Goal: Task Accomplishment & Management: Contribute content

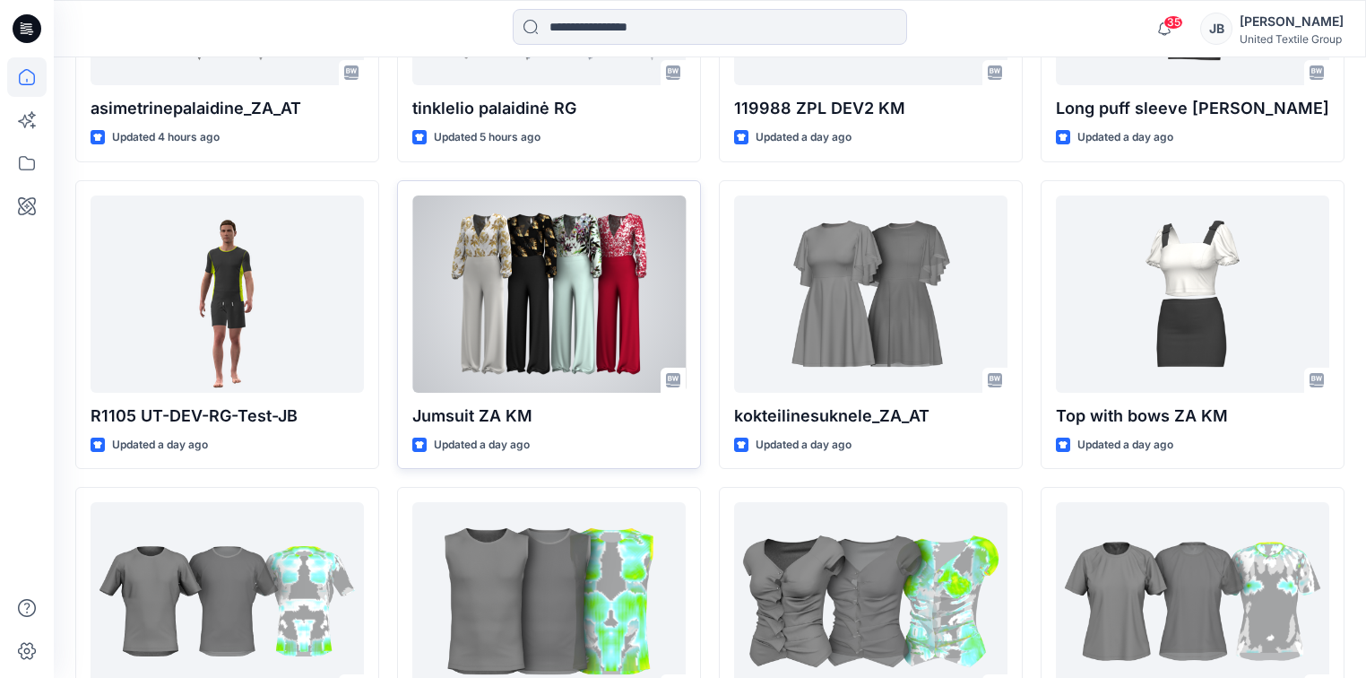
scroll to position [1035, 0]
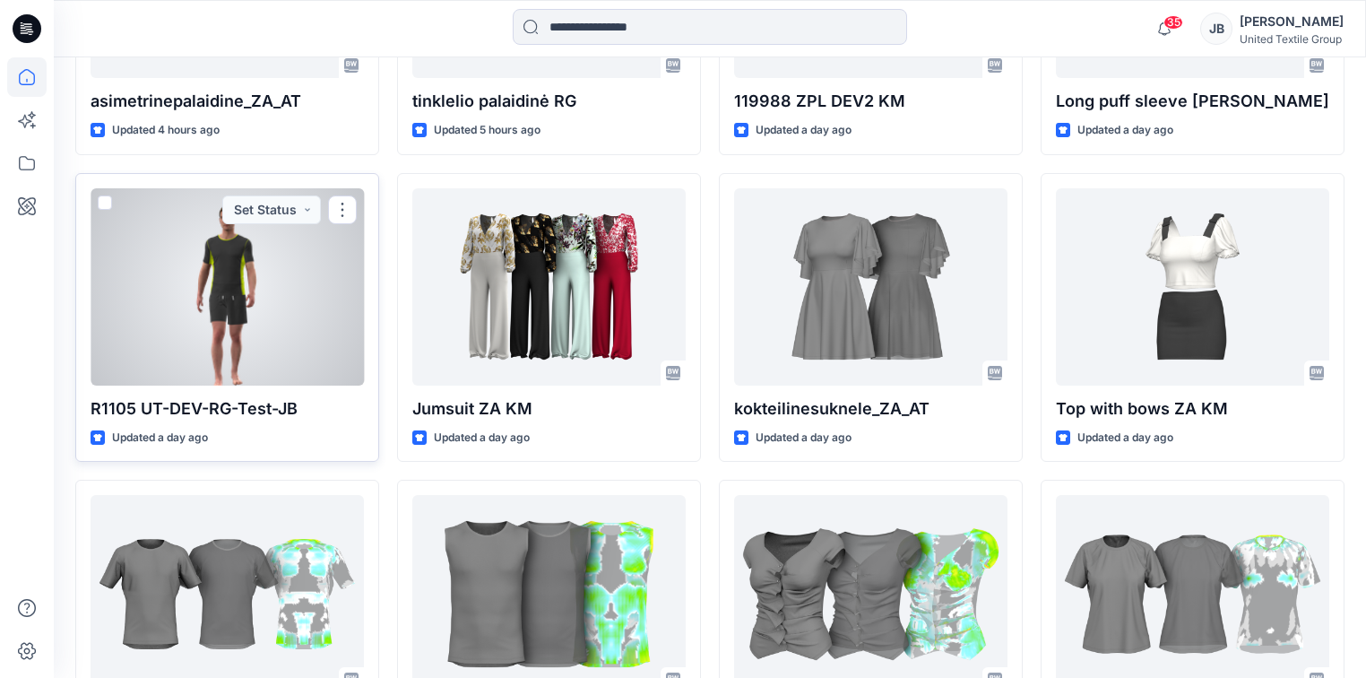
click at [264, 298] on div at bounding box center [227, 286] width 273 height 197
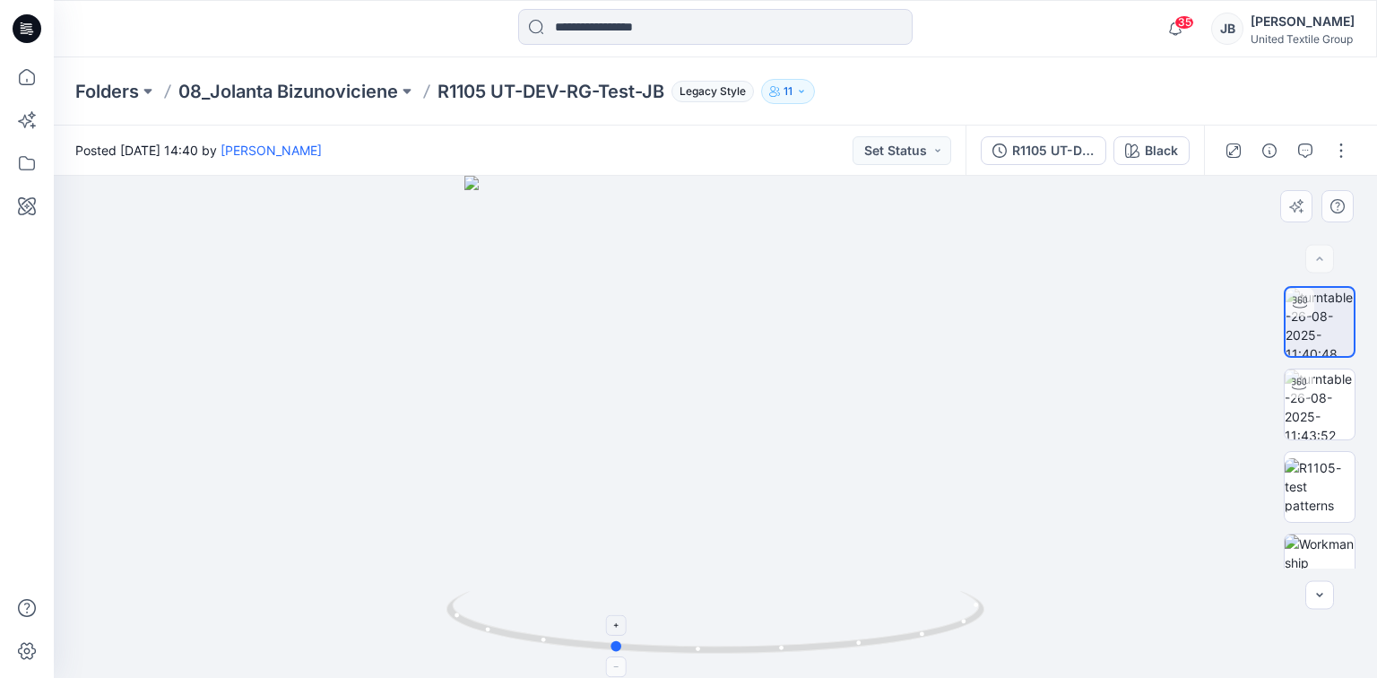
drag, startPoint x: 715, startPoint y: 653, endPoint x: 613, endPoint y: 644, distance: 102.6
click at [613, 644] on icon at bounding box center [717, 624] width 542 height 67
drag, startPoint x: 613, startPoint y: 644, endPoint x: 481, endPoint y: 626, distance: 133.0
click at [481, 626] on icon at bounding box center [717, 624] width 542 height 67
click at [1148, 145] on div "Black" at bounding box center [1160, 151] width 33 height 20
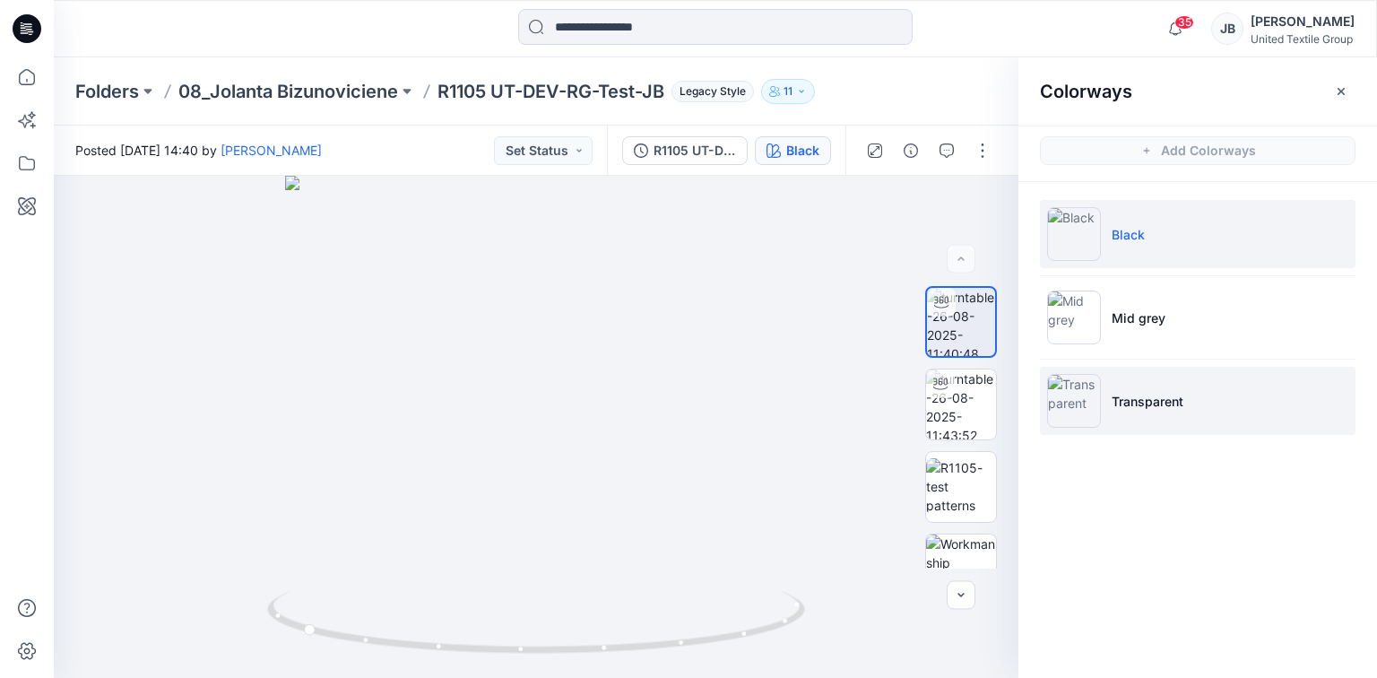
click at [1068, 402] on img at bounding box center [1074, 401] width 54 height 54
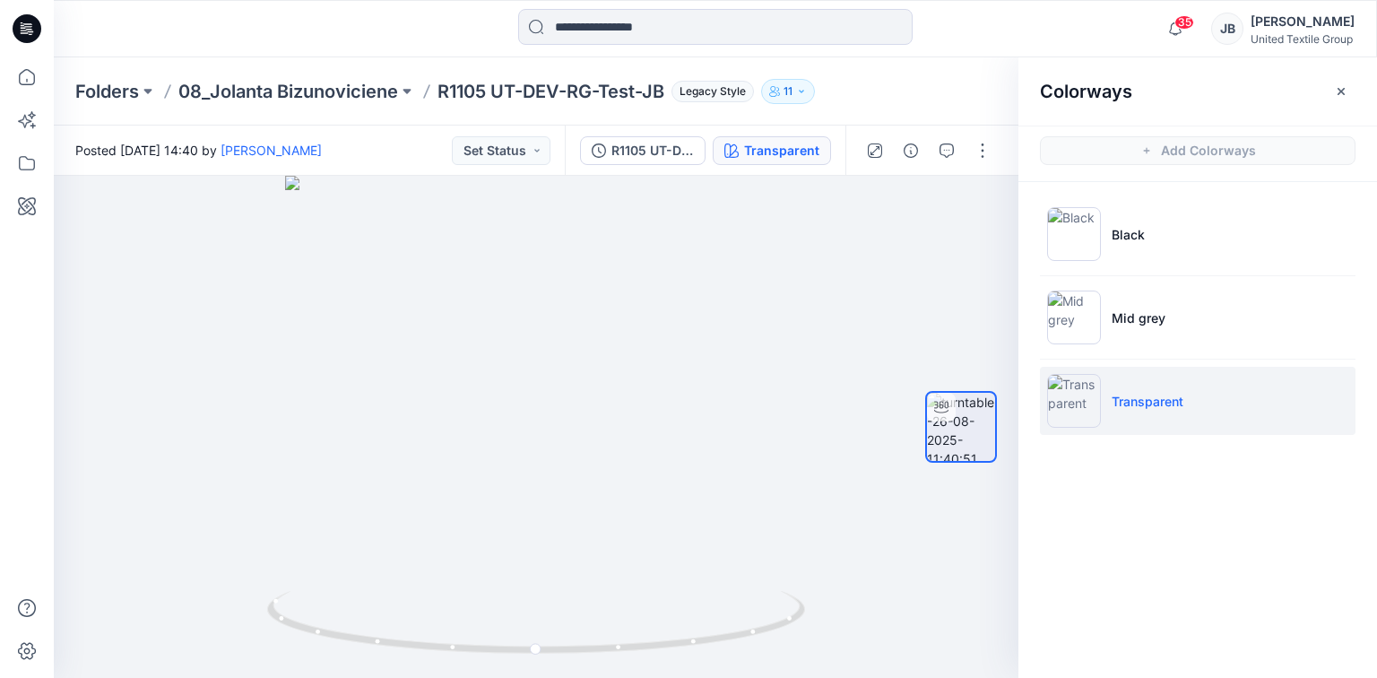
click at [22, 27] on icon at bounding box center [27, 28] width 29 height 57
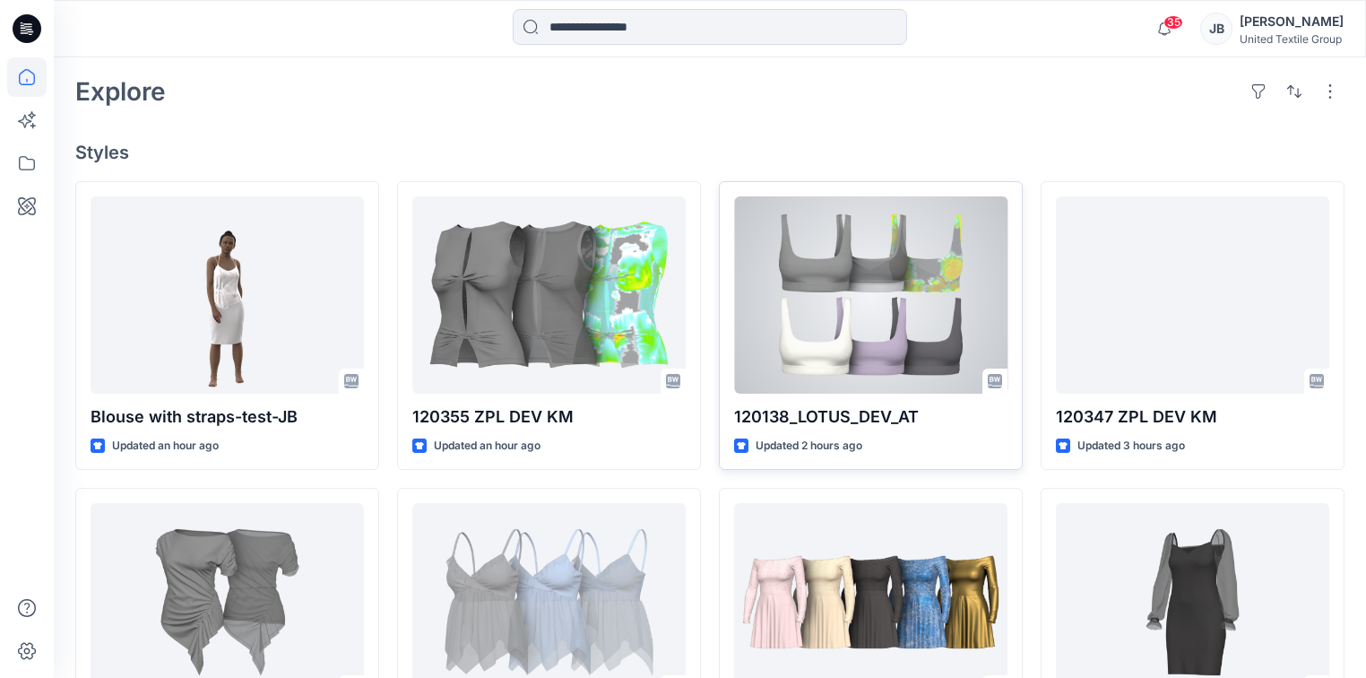
scroll to position [430, 0]
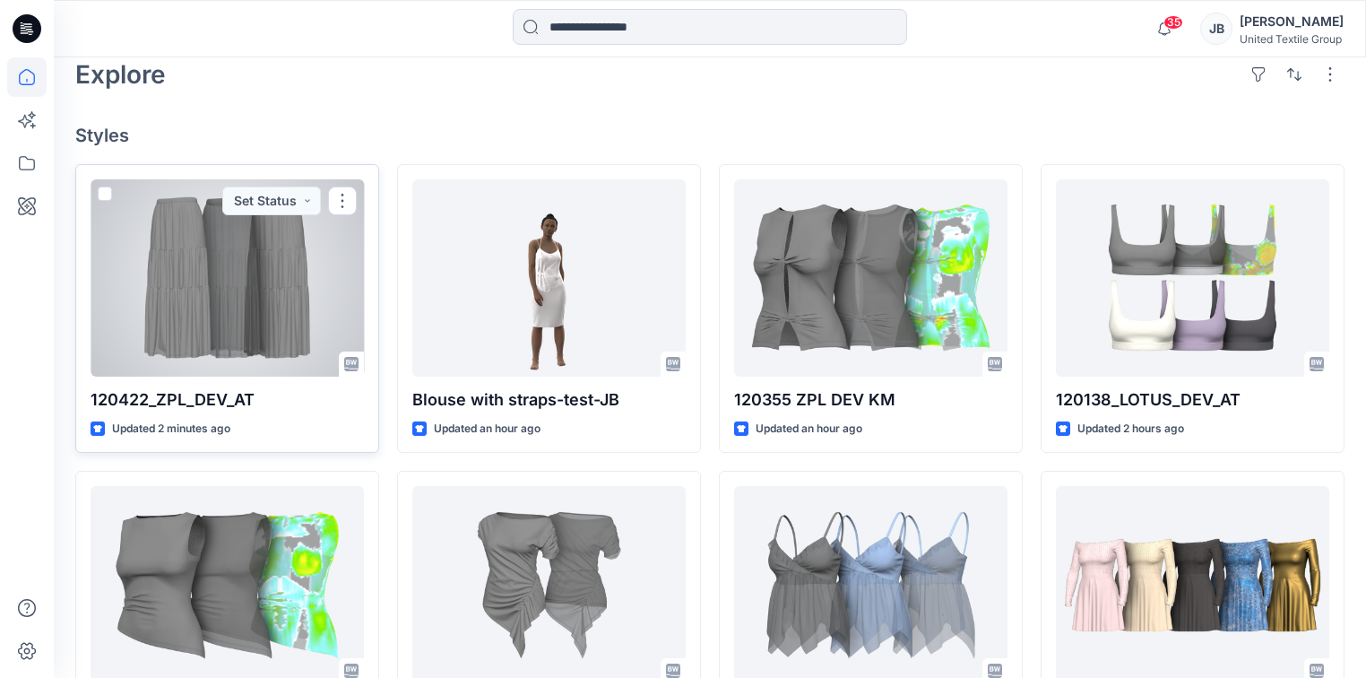
click at [187, 395] on p "120422_ZPL_DEV_AT" at bounding box center [227, 399] width 273 height 25
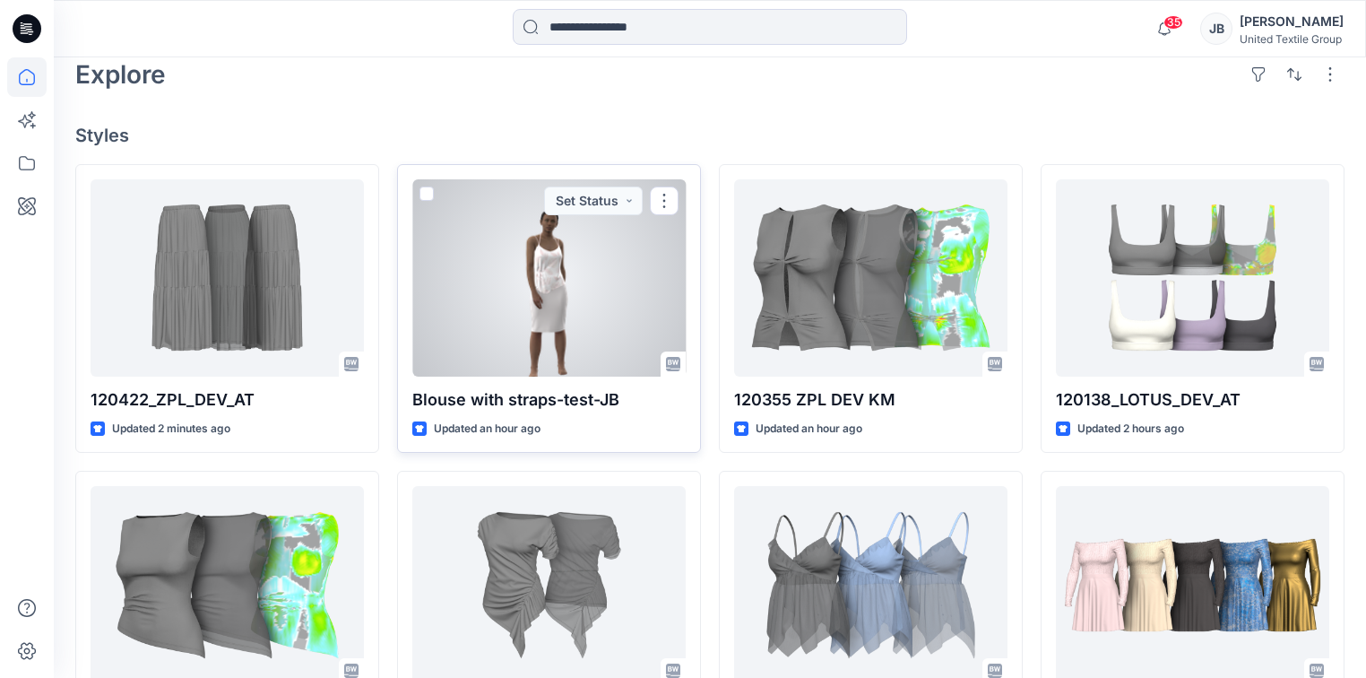
click at [541, 403] on p "Blouse with straps-test-JB" at bounding box center [548, 399] width 273 height 25
click at [495, 395] on p "Blouse with straps-test-JB" at bounding box center [548, 399] width 273 height 25
click at [509, 341] on div at bounding box center [548, 277] width 273 height 197
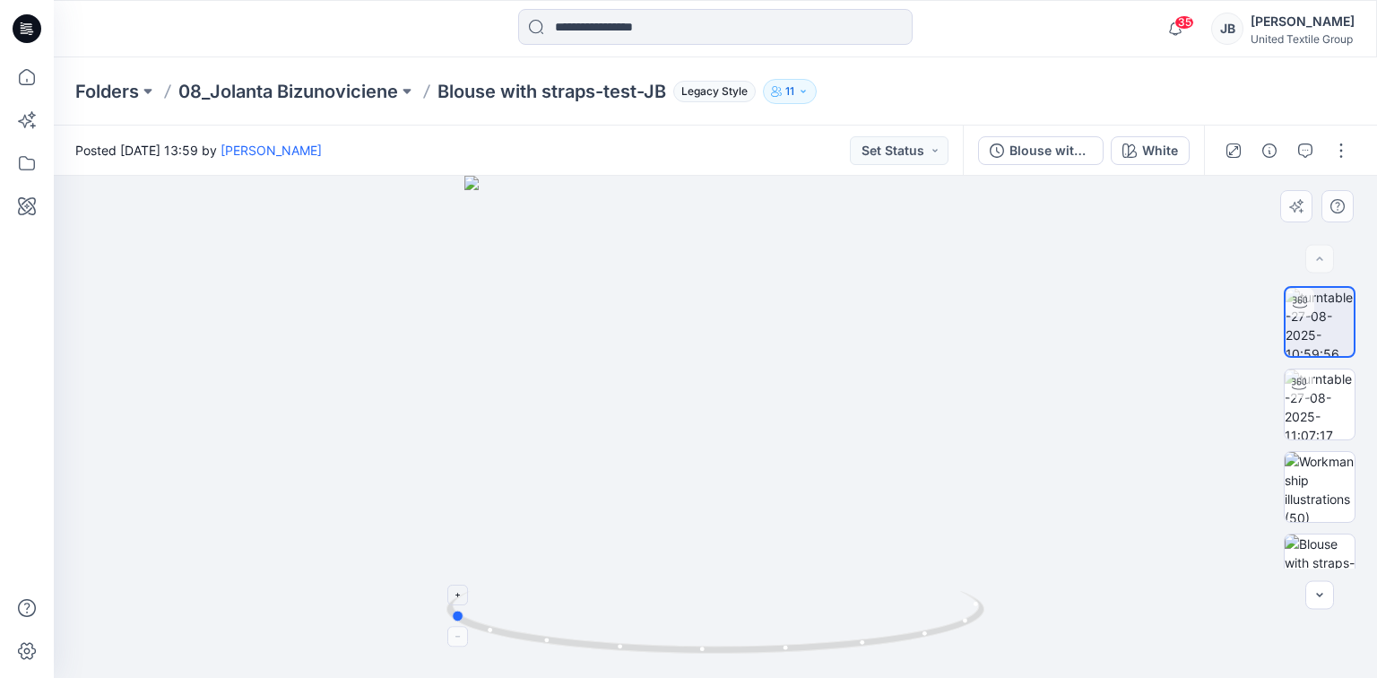
drag, startPoint x: 713, startPoint y: 652, endPoint x: 447, endPoint y: 609, distance: 269.6
click at [447, 609] on icon at bounding box center [717, 624] width 542 height 67
click at [1134, 150] on icon "button" at bounding box center [1129, 150] width 14 height 14
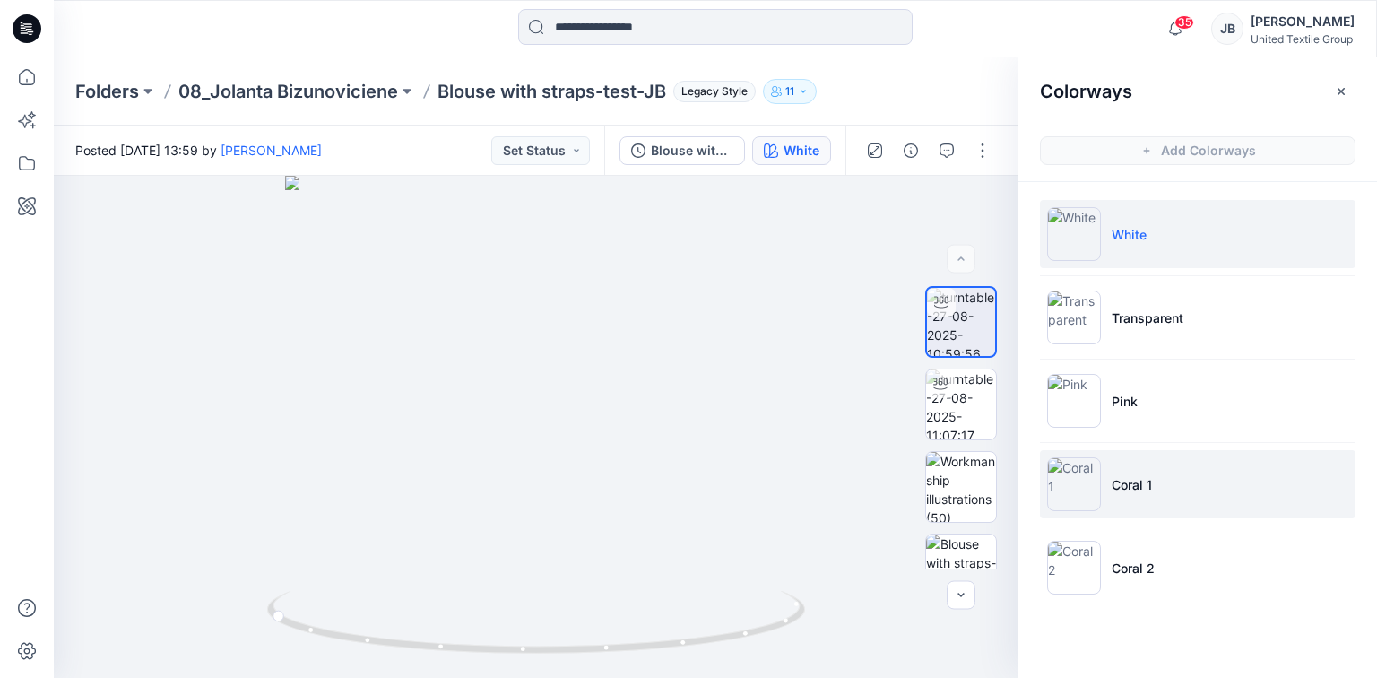
click at [1063, 492] on img at bounding box center [1074, 484] width 54 height 54
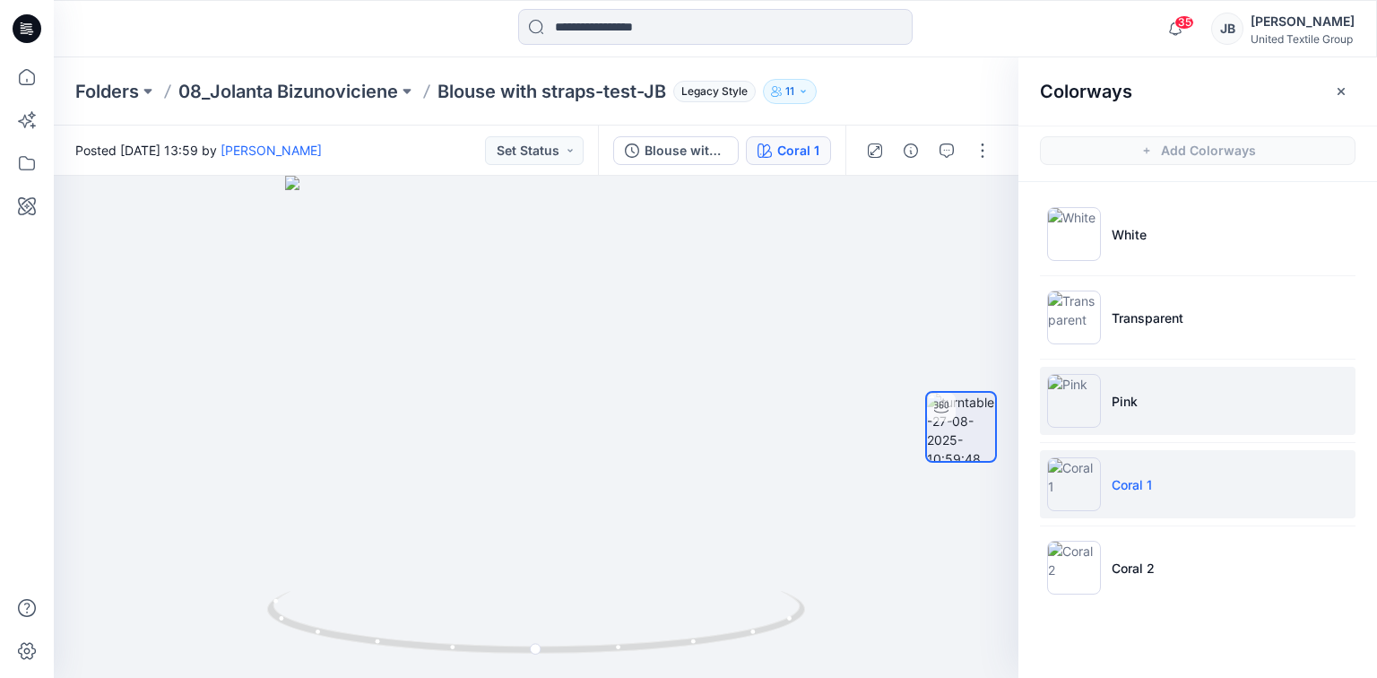
click at [1059, 398] on img at bounding box center [1074, 401] width 54 height 54
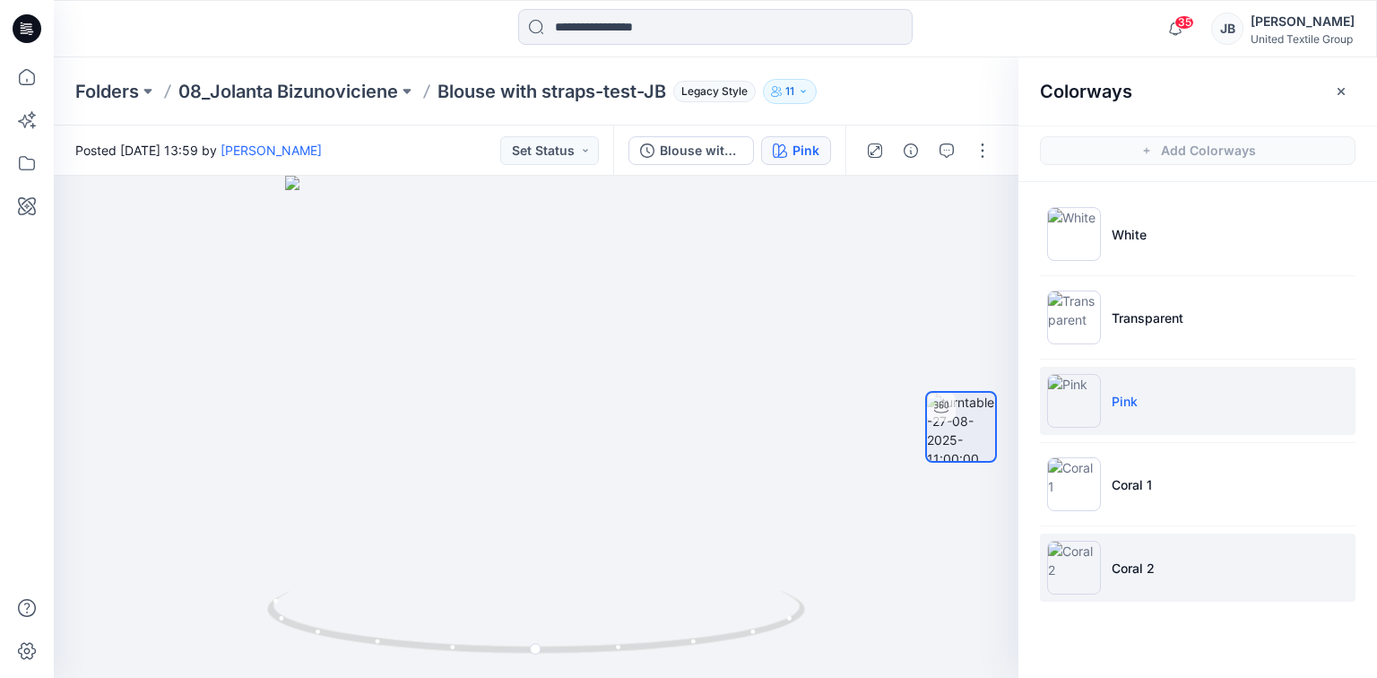
click at [1077, 555] on img at bounding box center [1074, 567] width 54 height 54
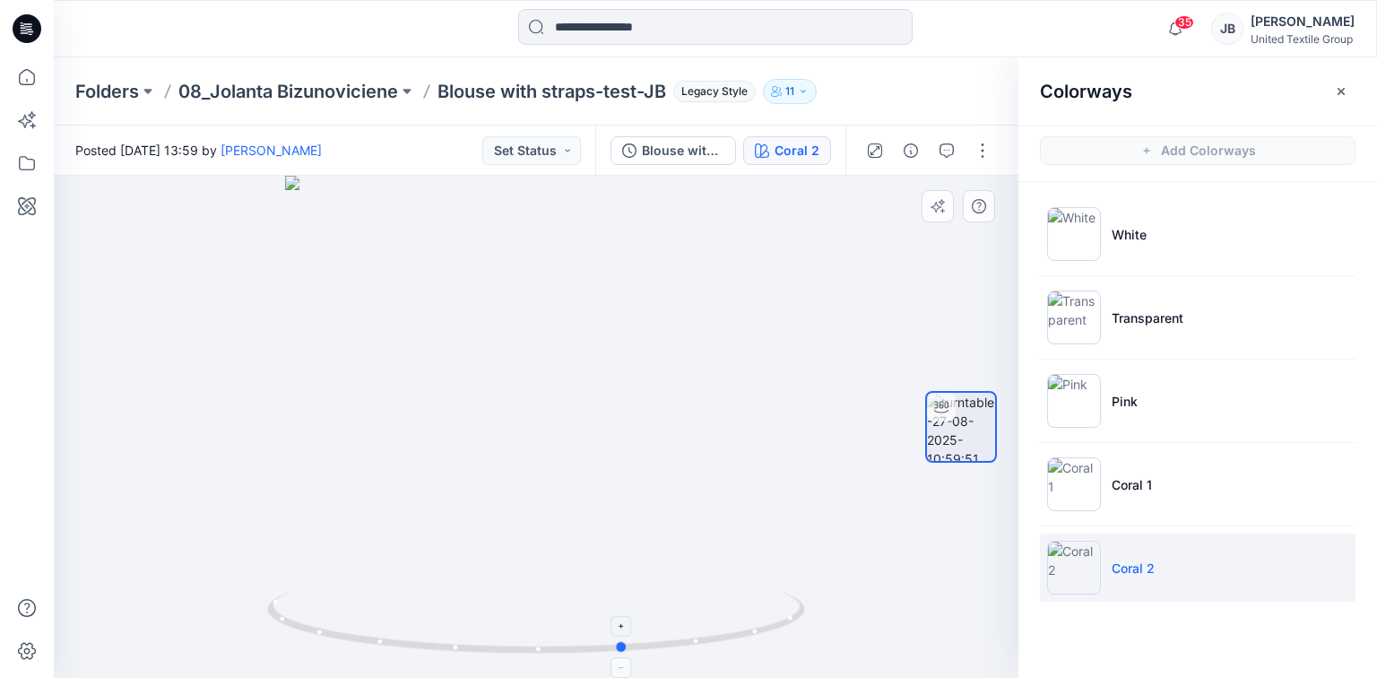
drag, startPoint x: 540, startPoint y: 652, endPoint x: 651, endPoint y: 631, distance: 113.2
click at [652, 631] on icon at bounding box center [538, 624] width 542 height 67
drag, startPoint x: 645, startPoint y: 647, endPoint x: 488, endPoint y: 650, distance: 157.8
click at [506, 650] on circle at bounding box center [511, 648] width 11 height 11
drag, startPoint x: 490, startPoint y: 655, endPoint x: 527, endPoint y: 658, distance: 36.8
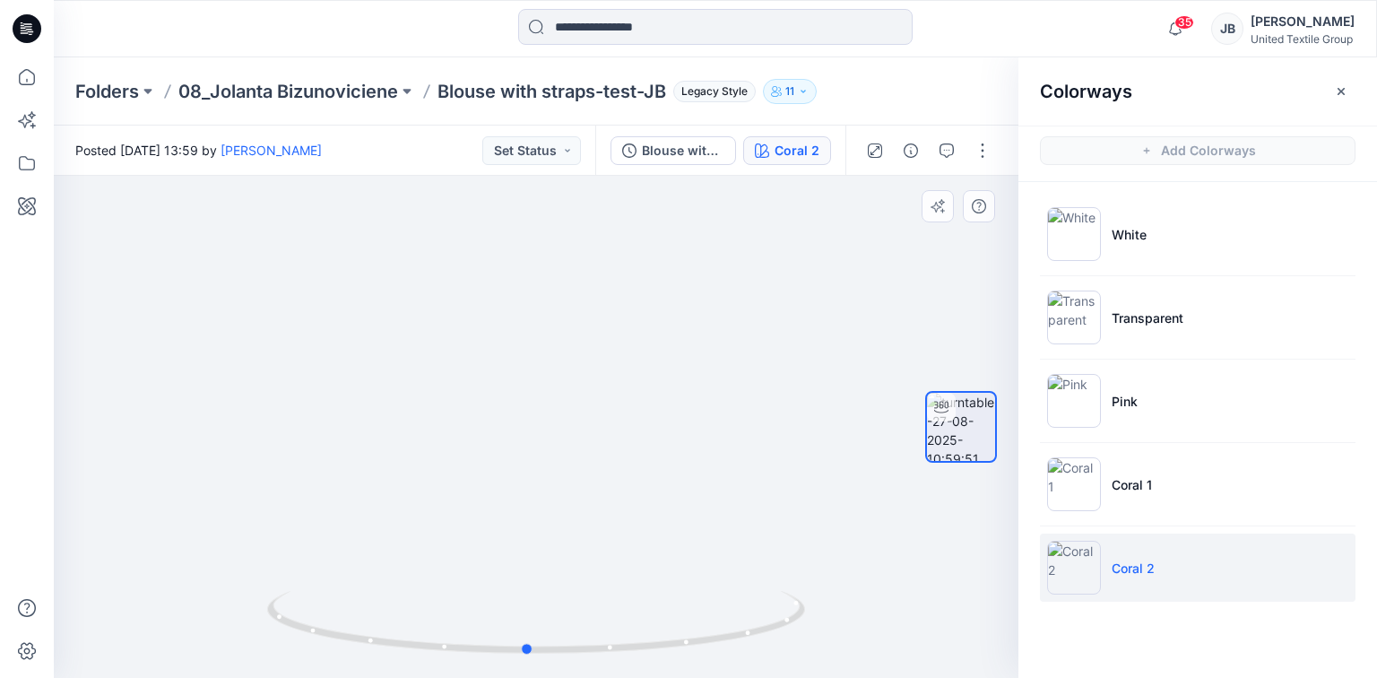
click at [527, 658] on div at bounding box center [536, 633] width 538 height 90
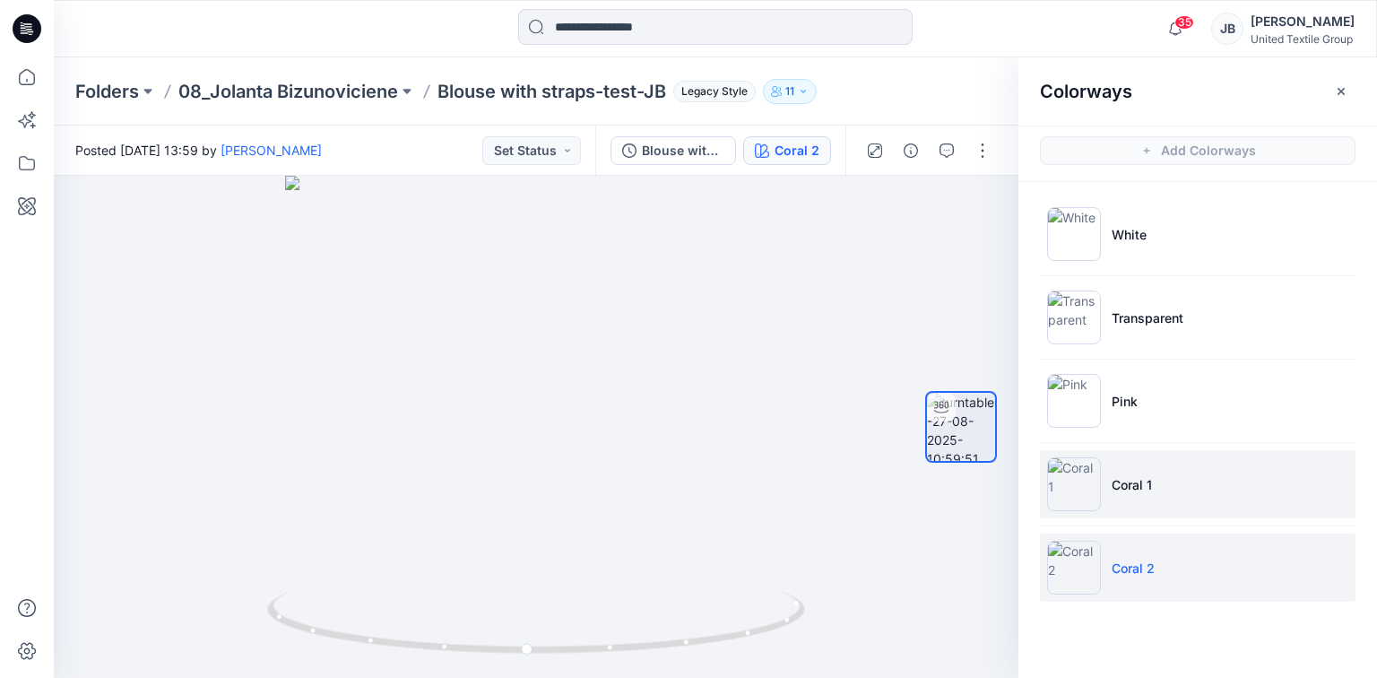
click at [1083, 480] on img at bounding box center [1074, 484] width 54 height 54
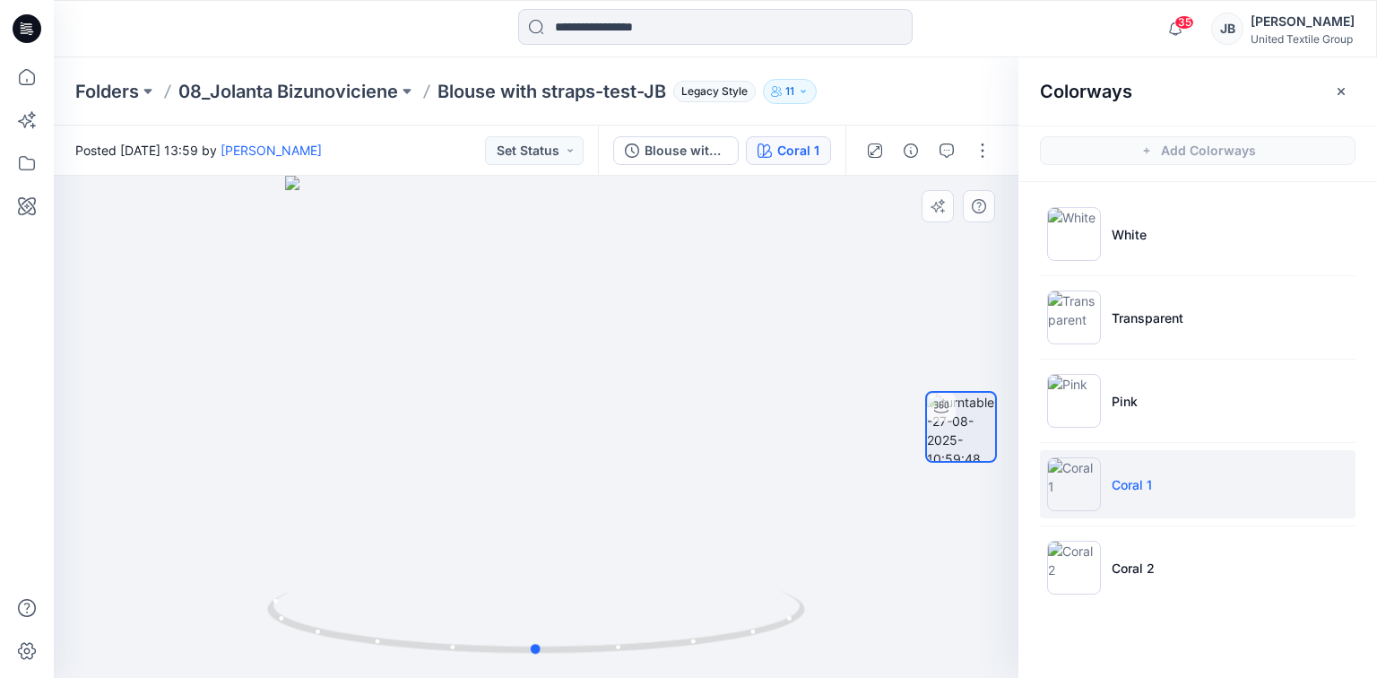
drag, startPoint x: 1121, startPoint y: 481, endPoint x: 832, endPoint y: 312, distance: 335.4
click at [832, 312] on div at bounding box center [536, 427] width 964 height 502
click at [1342, 84] on icon "button" at bounding box center [1341, 91] width 14 height 14
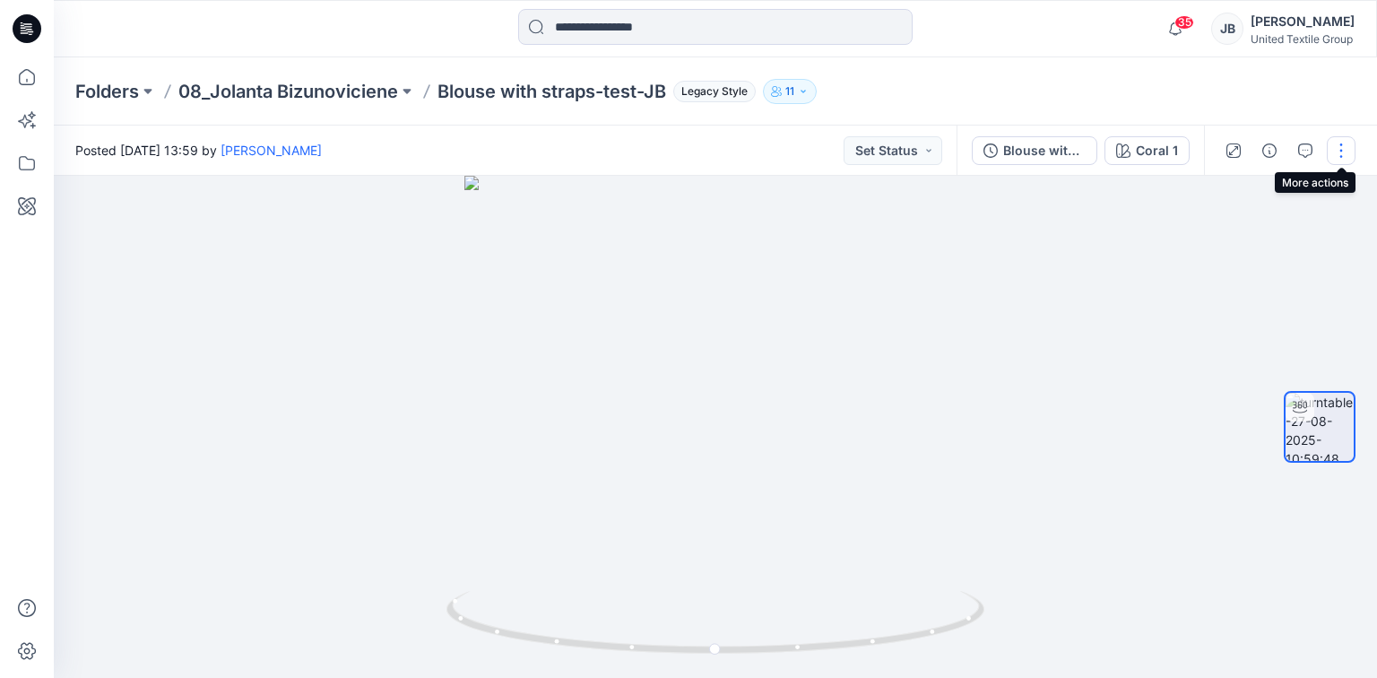
click at [1337, 147] on button "button" at bounding box center [1340, 150] width 29 height 29
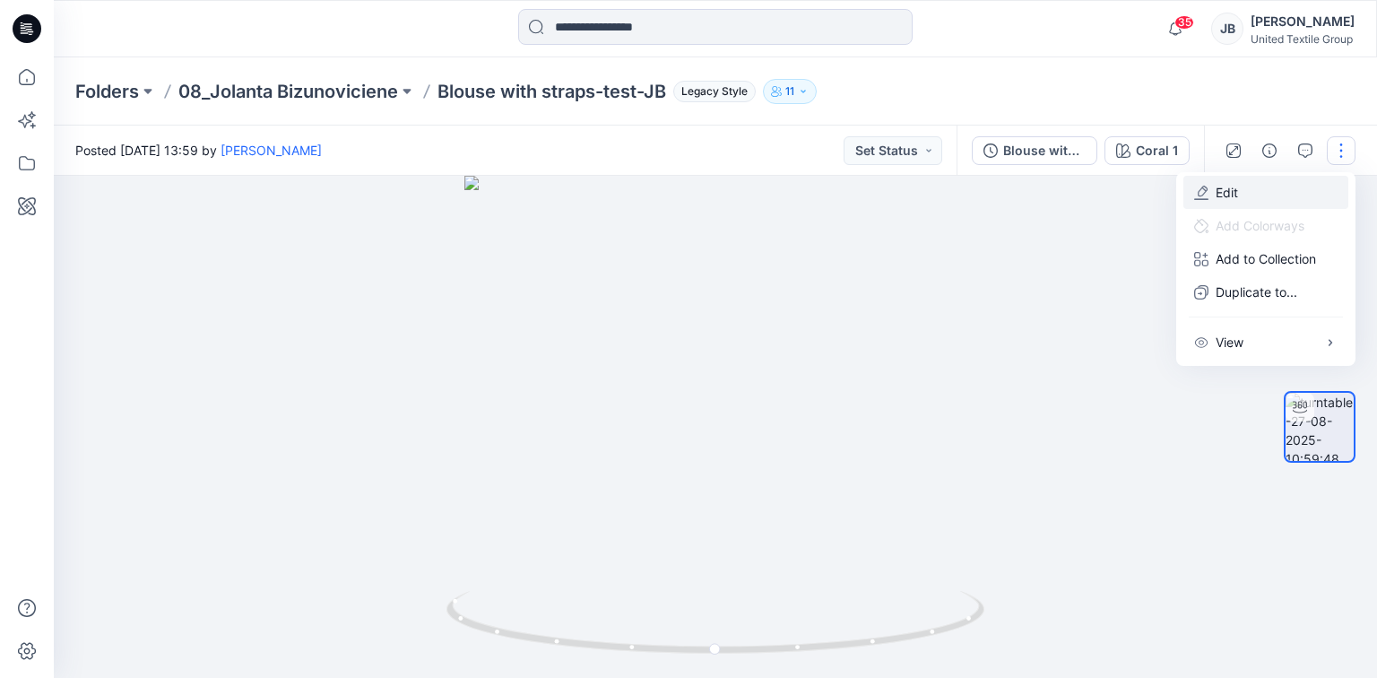
click at [1234, 189] on p "Edit" at bounding box center [1226, 192] width 22 height 19
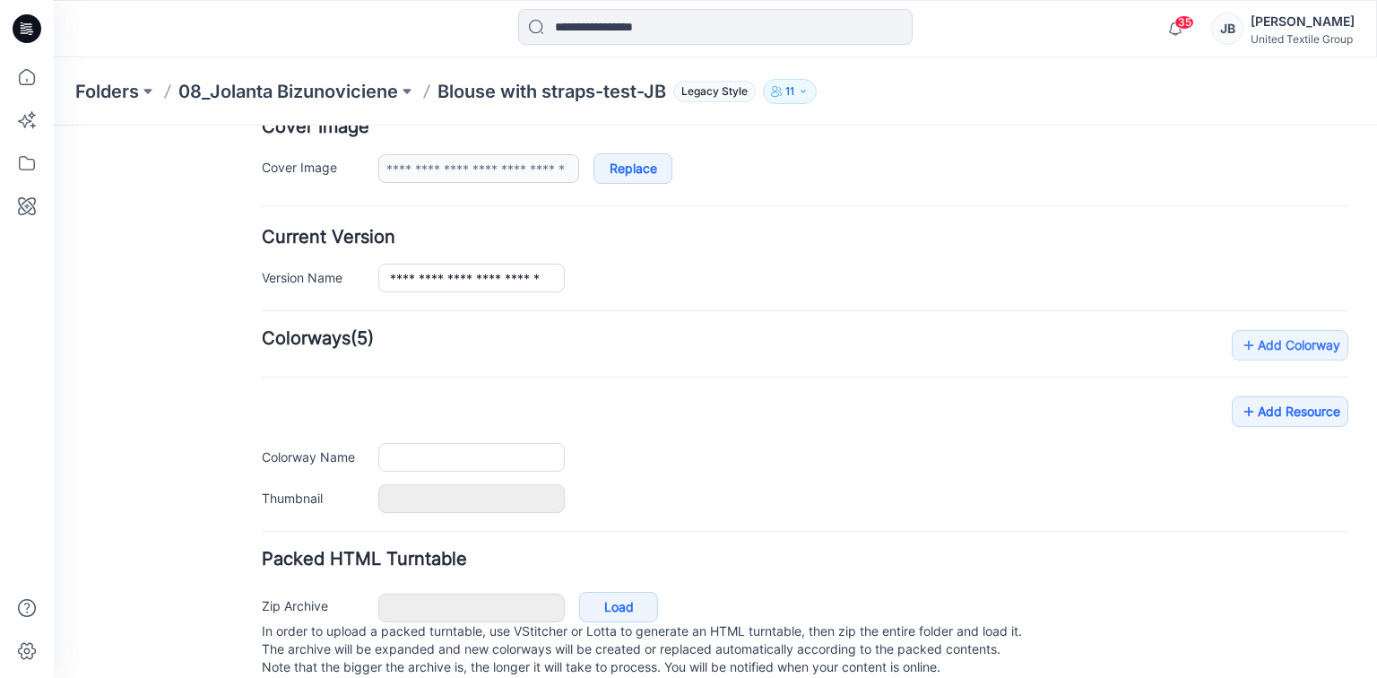
type input "**********"
type input "*****"
type input "**********"
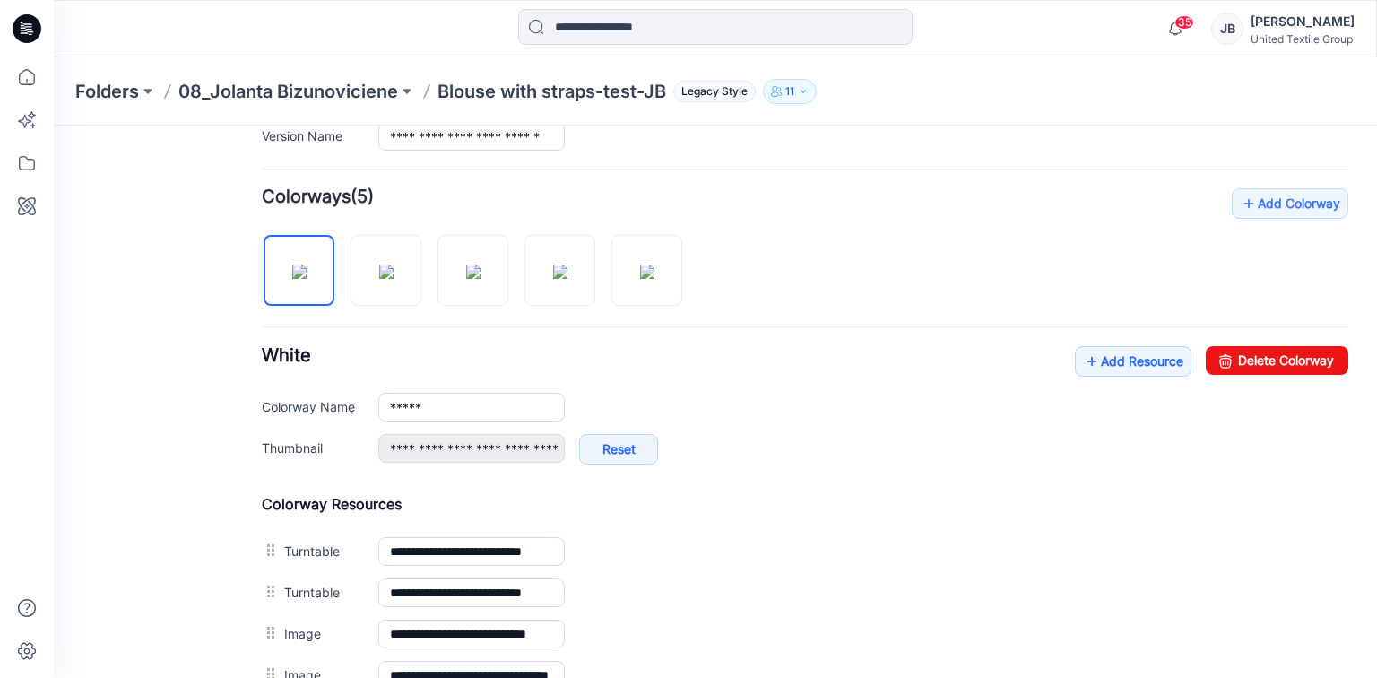
scroll to position [502, 0]
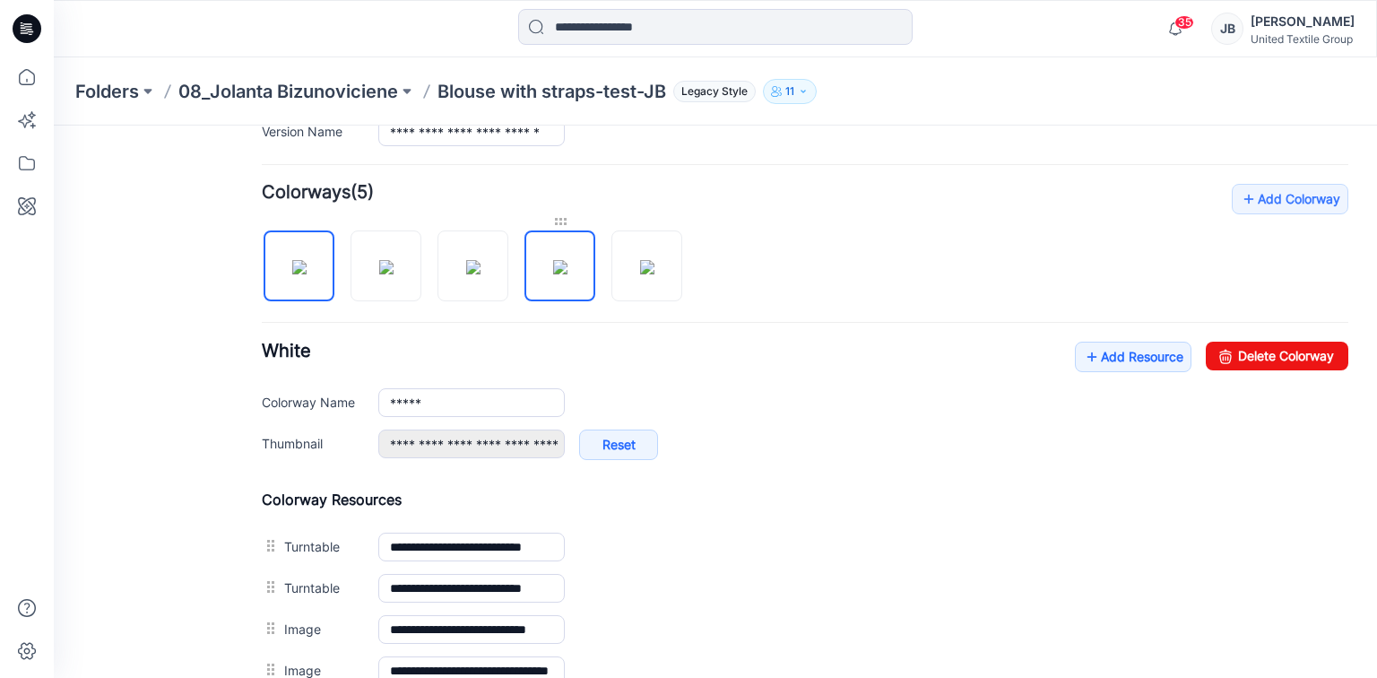
click at [563, 222] on div at bounding box center [559, 221] width 71 height 18
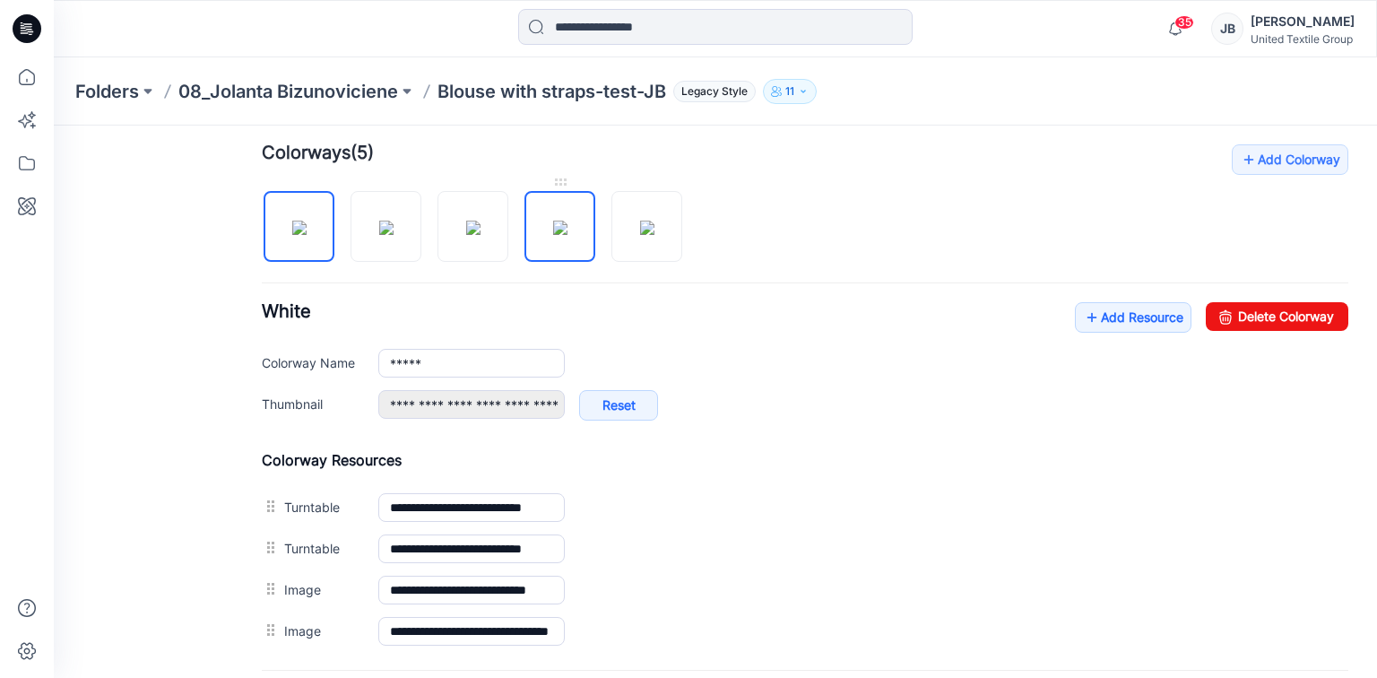
scroll to position [574, 0]
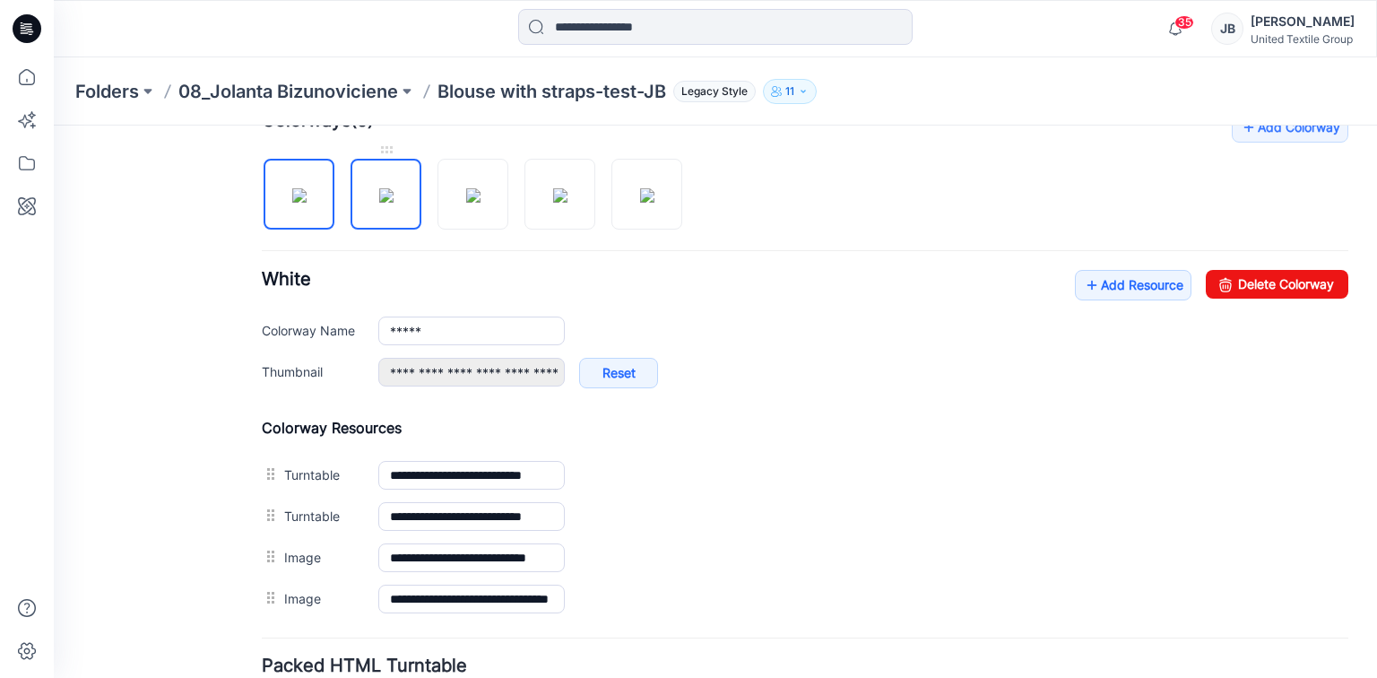
click at [380, 193] on img at bounding box center [386, 195] width 14 height 14
type input "**********"
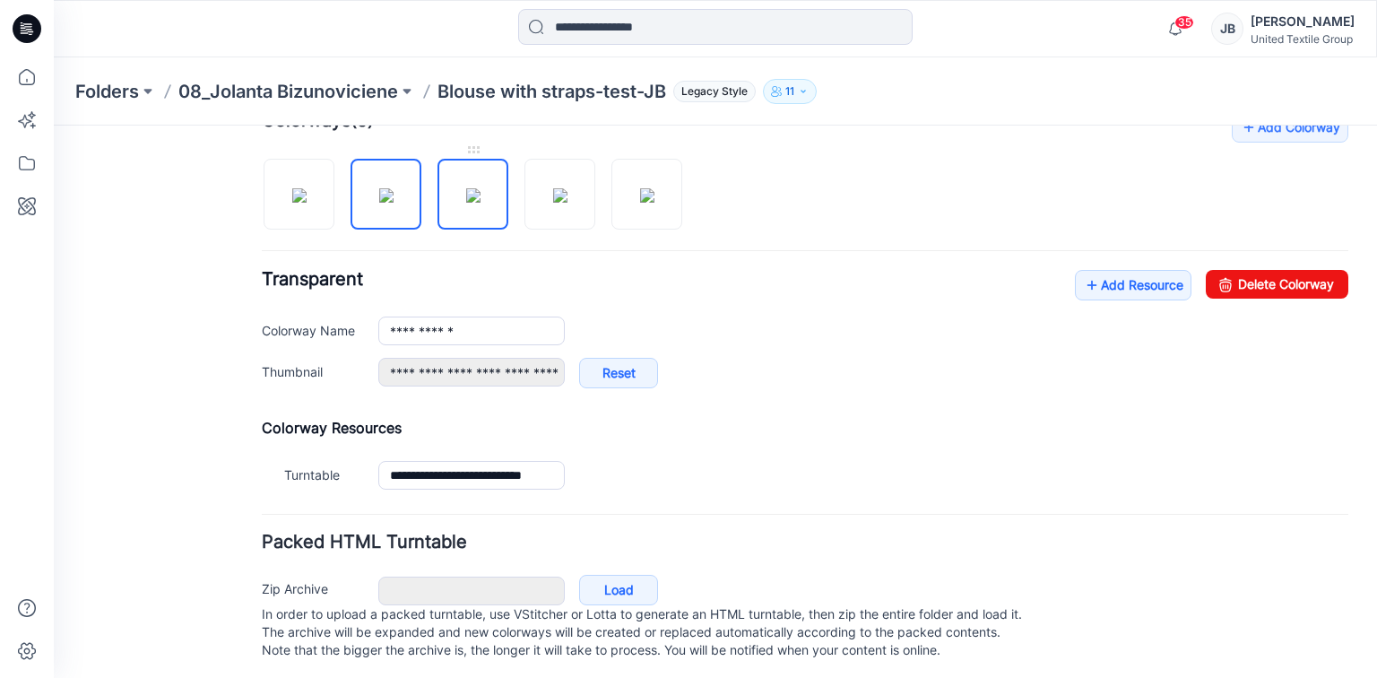
click at [474, 188] on img at bounding box center [473, 195] width 14 height 14
type input "****"
type input "**********"
click at [553, 188] on img at bounding box center [560, 195] width 14 height 14
type input "*******"
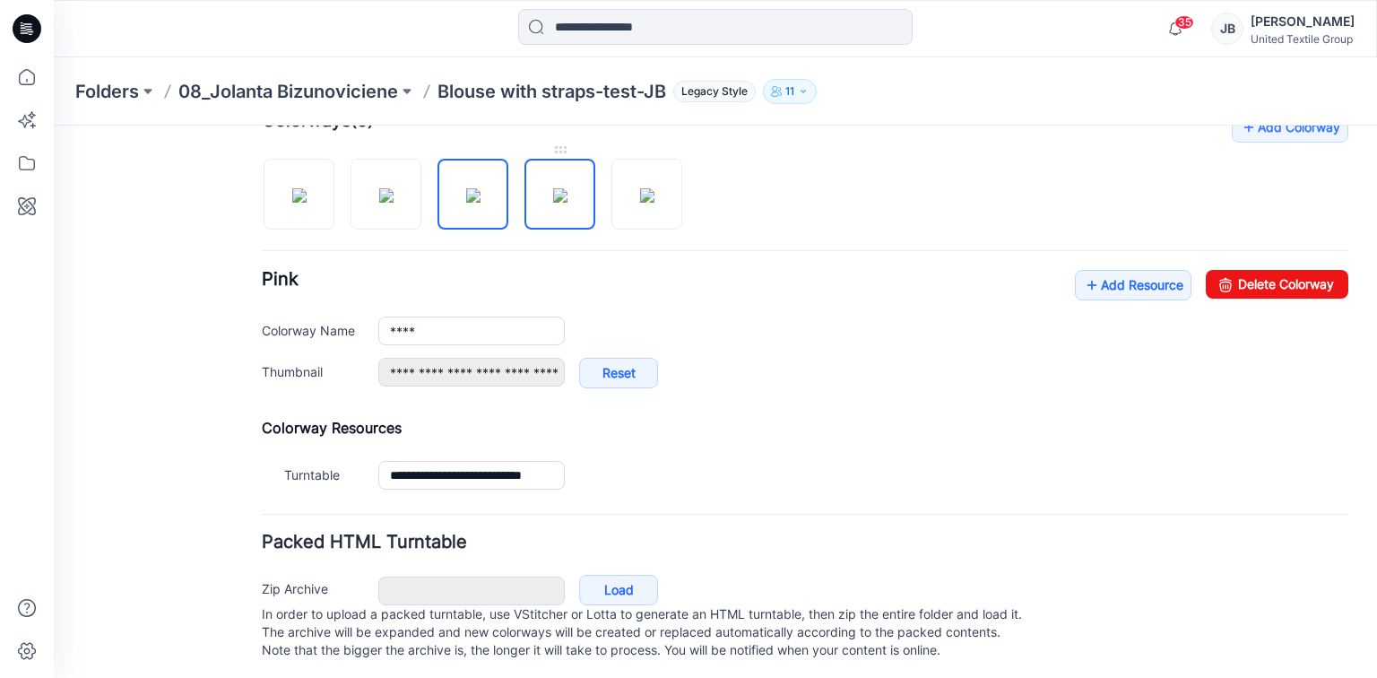
type input "**********"
click at [441, 329] on input "*******" at bounding box center [471, 330] width 186 height 29
type input "*"
drag, startPoint x: 591, startPoint y: 280, endPoint x: 606, endPoint y: 263, distance: 22.2
click at [600, 280] on div "**********" at bounding box center [805, 338] width 1086 height 136
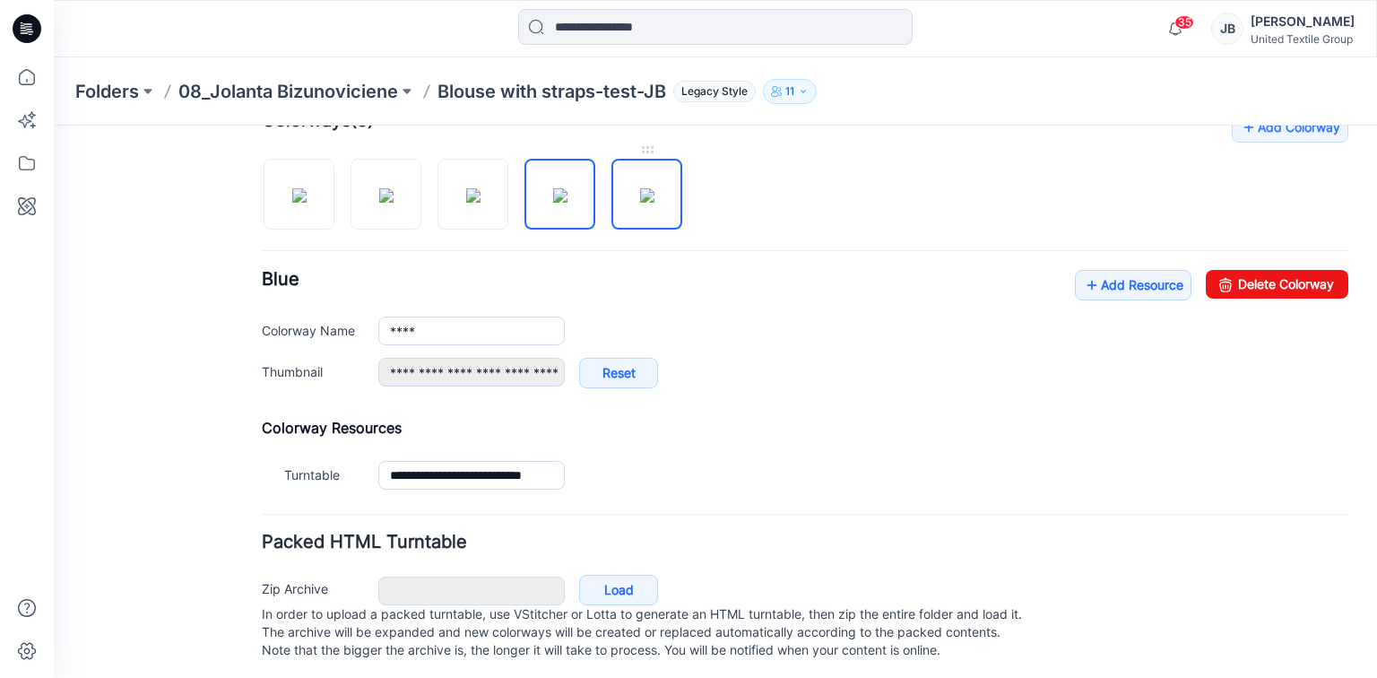
click at [649, 188] on img at bounding box center [647, 195] width 14 height 14
type input "*******"
type input "**********"
click at [440, 323] on input "*******" at bounding box center [471, 330] width 186 height 29
type input "*"
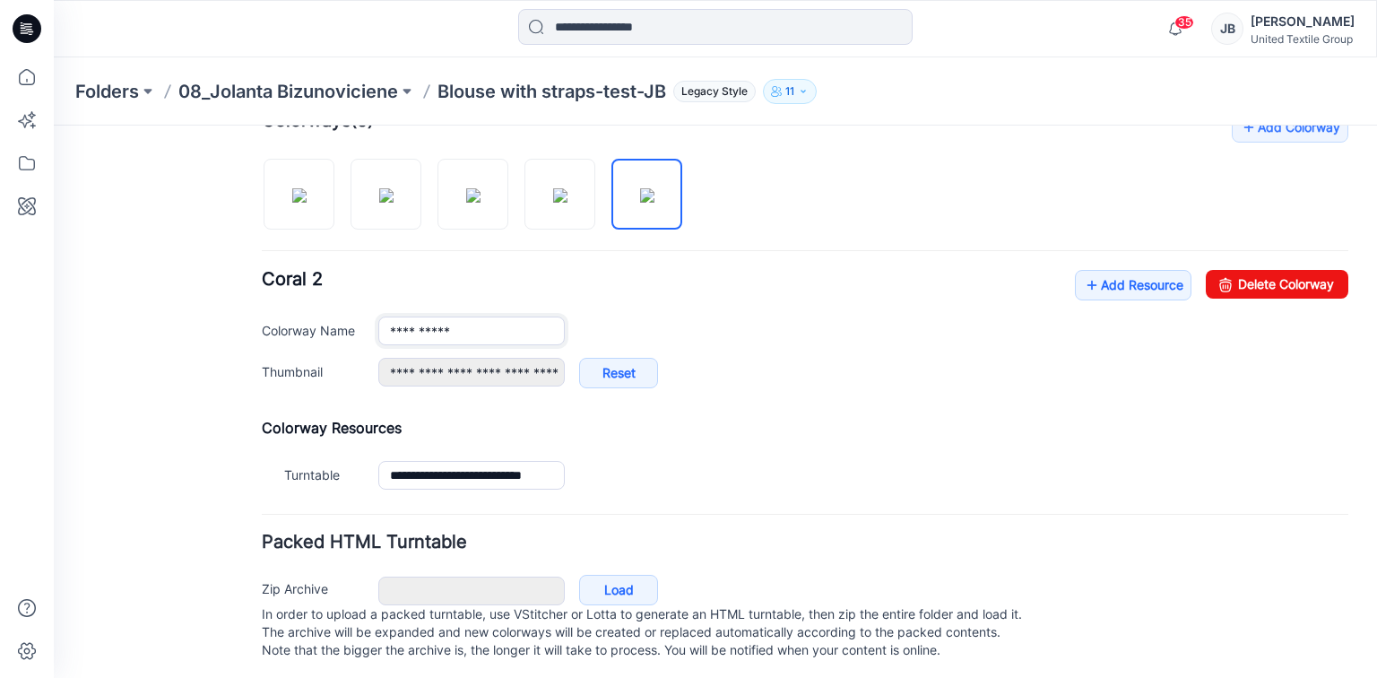
type input "**********"
click at [750, 307] on div "**********" at bounding box center [805, 338] width 1086 height 136
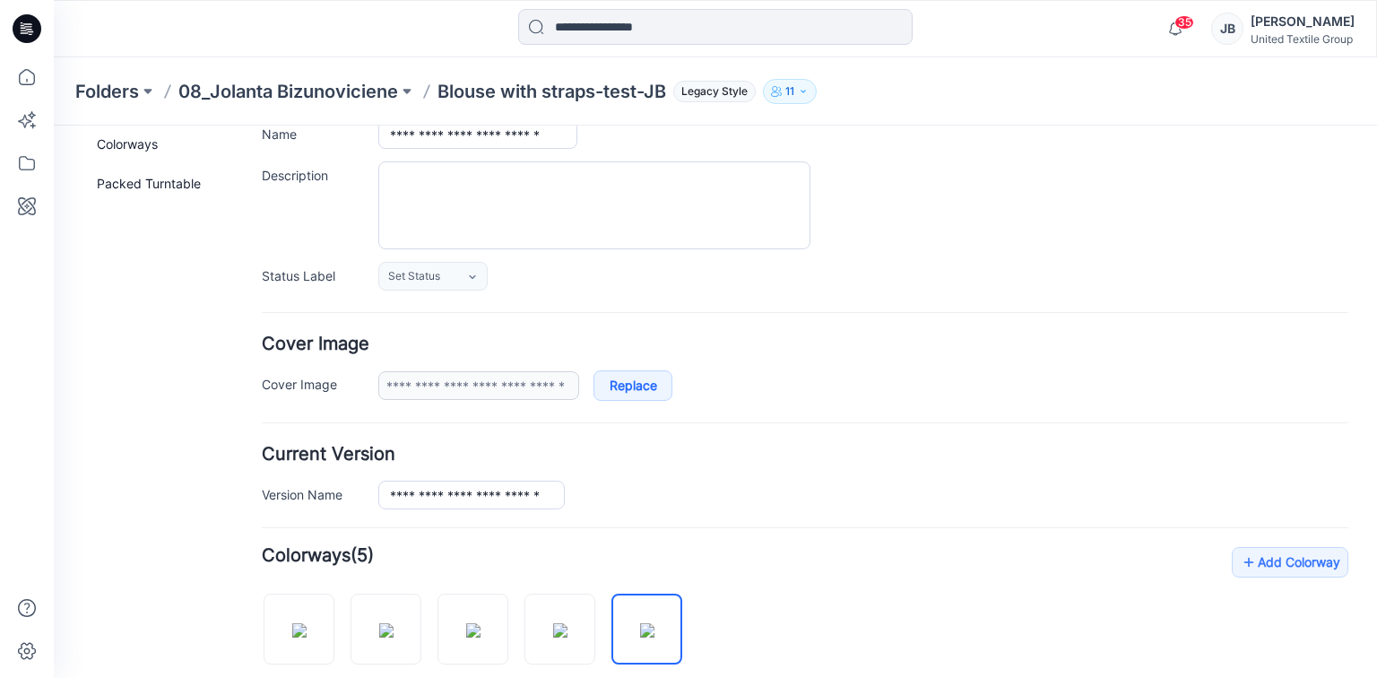
scroll to position [0, 0]
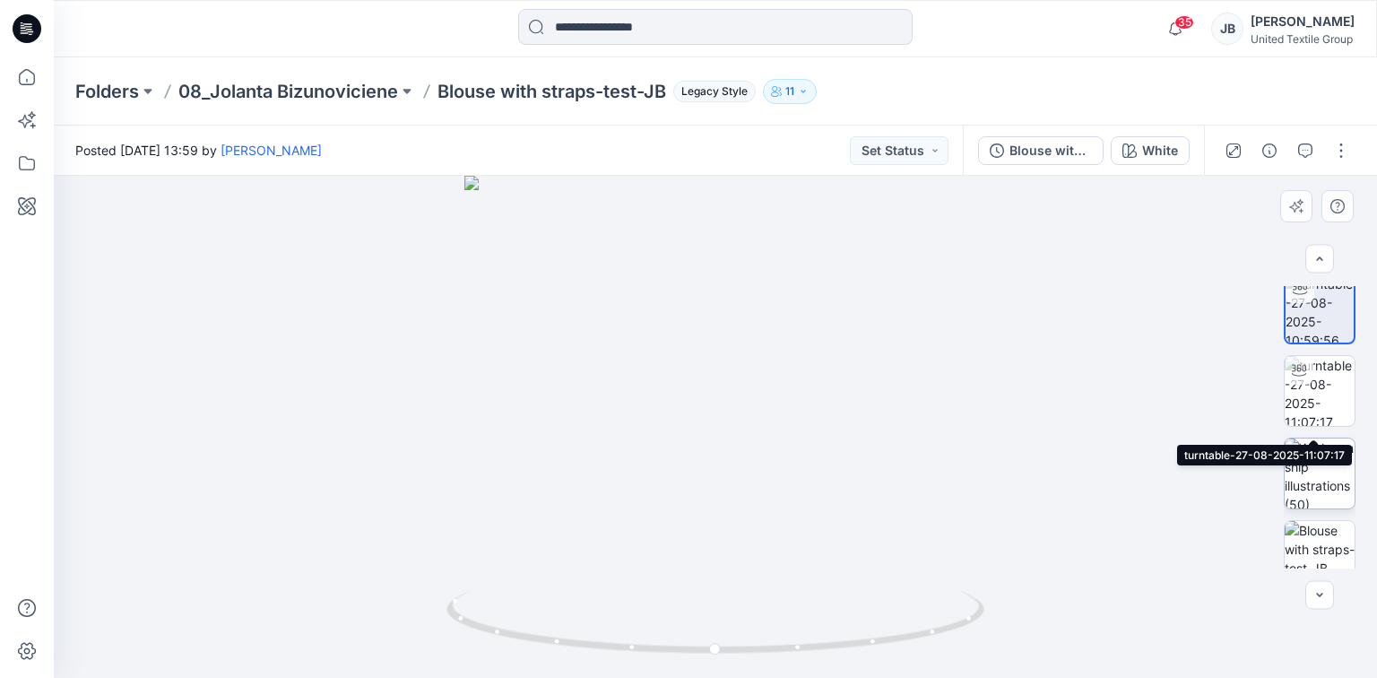
scroll to position [36, 0]
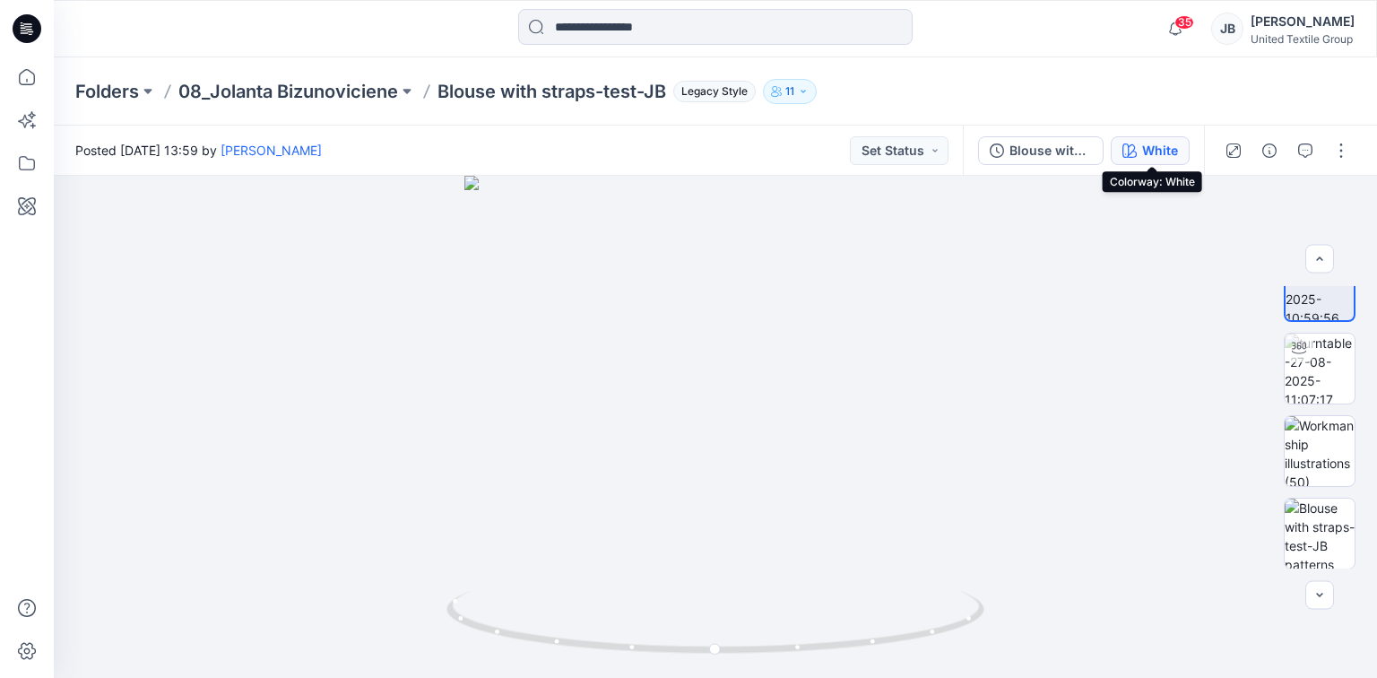
click at [1143, 147] on div "White" at bounding box center [1160, 151] width 36 height 20
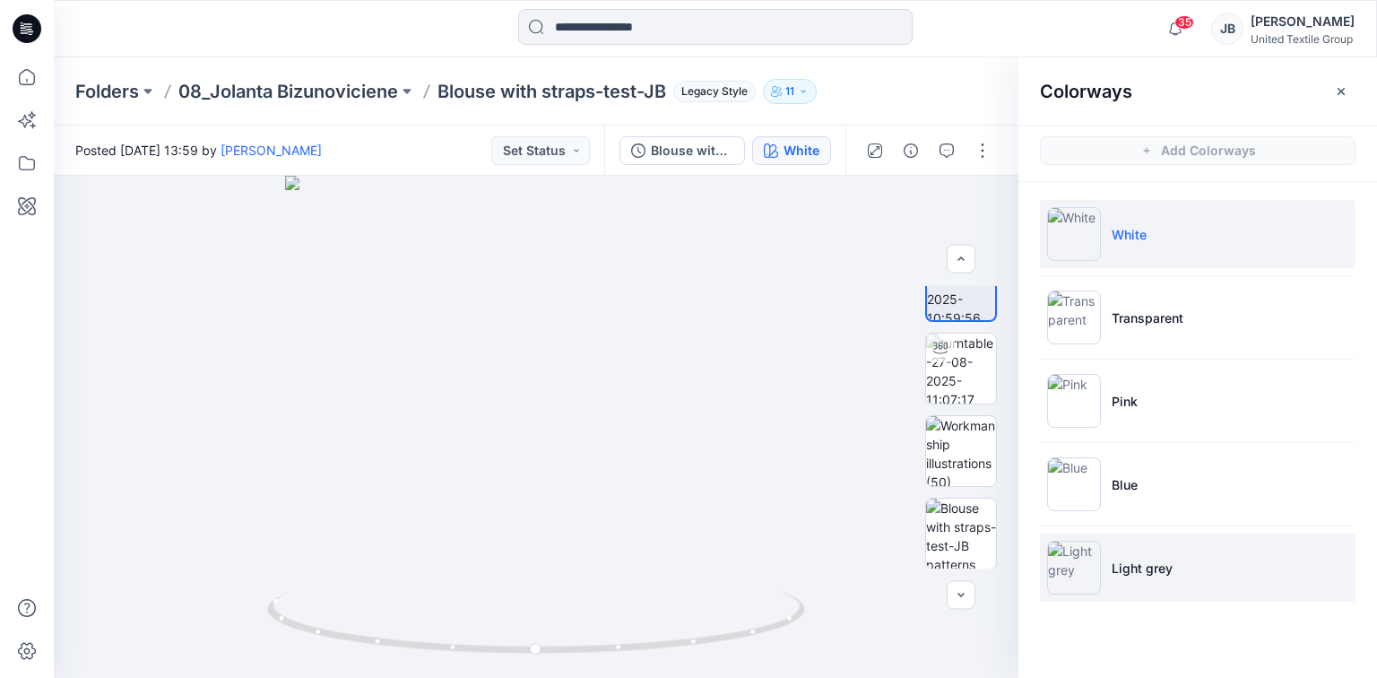
click at [1060, 577] on img at bounding box center [1074, 567] width 54 height 54
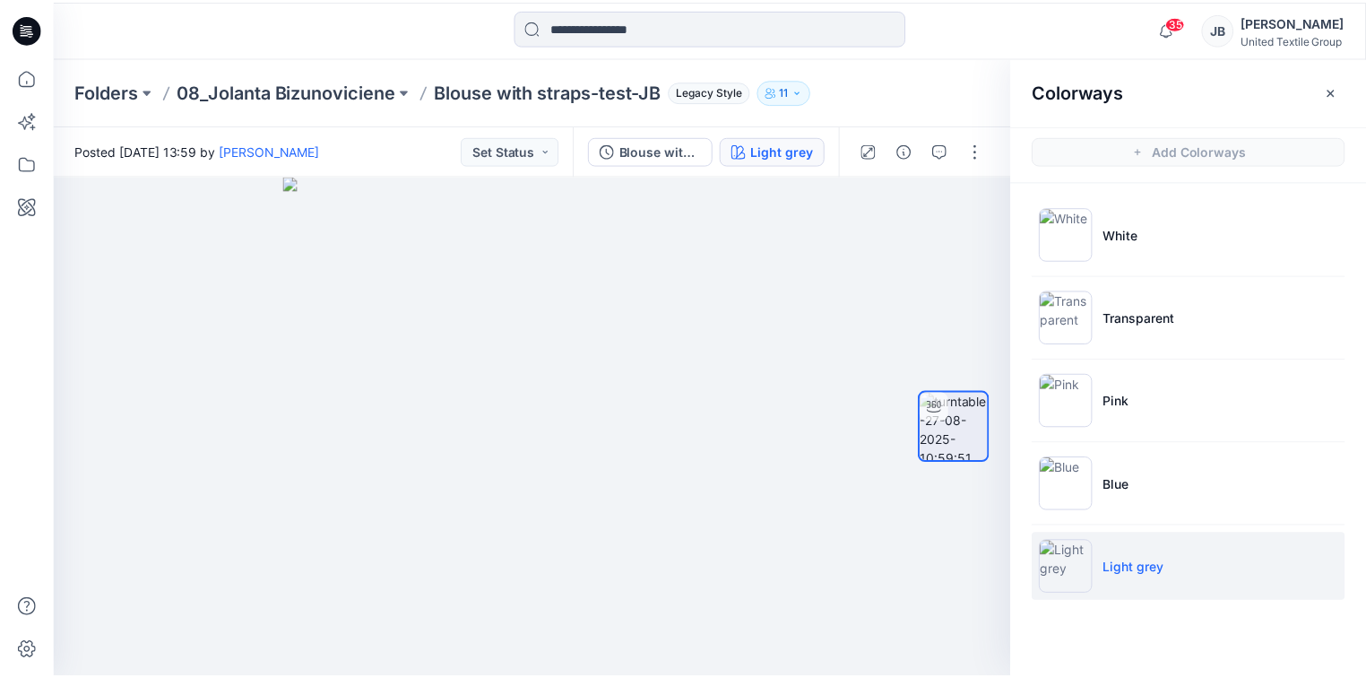
scroll to position [0, 0]
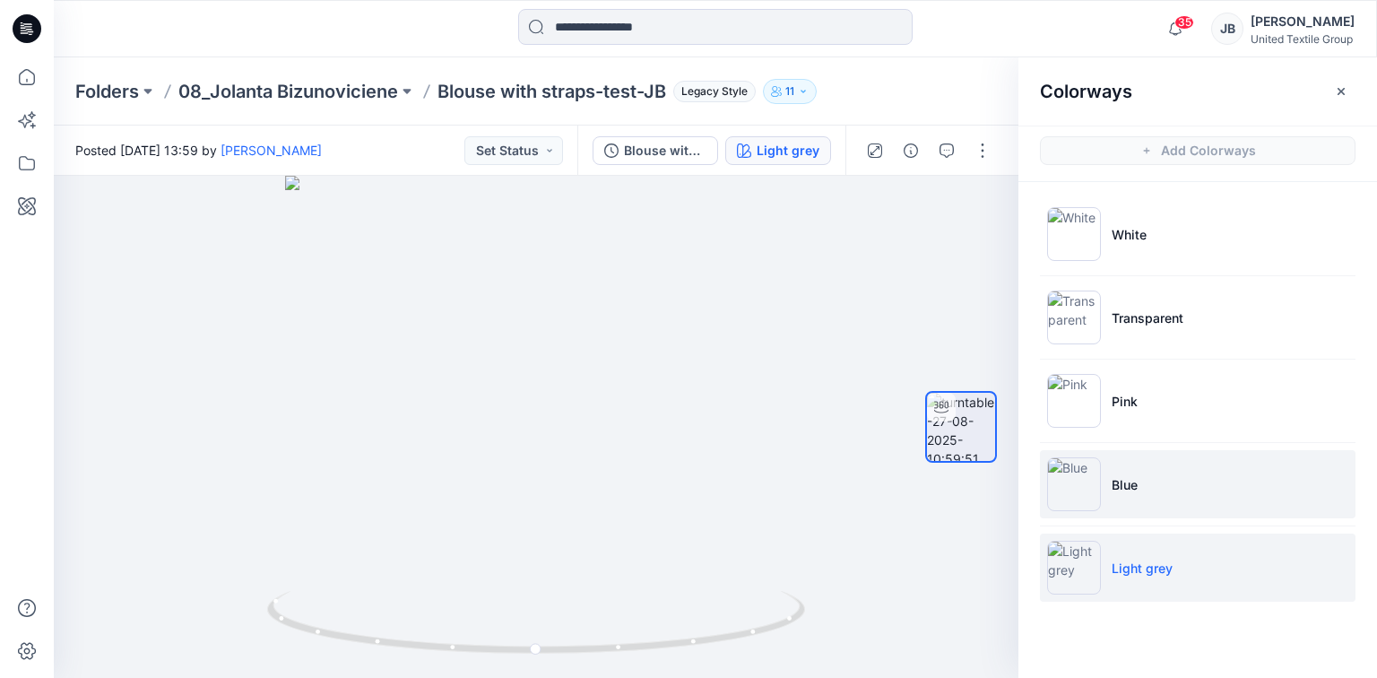
click at [1070, 486] on img at bounding box center [1074, 484] width 54 height 54
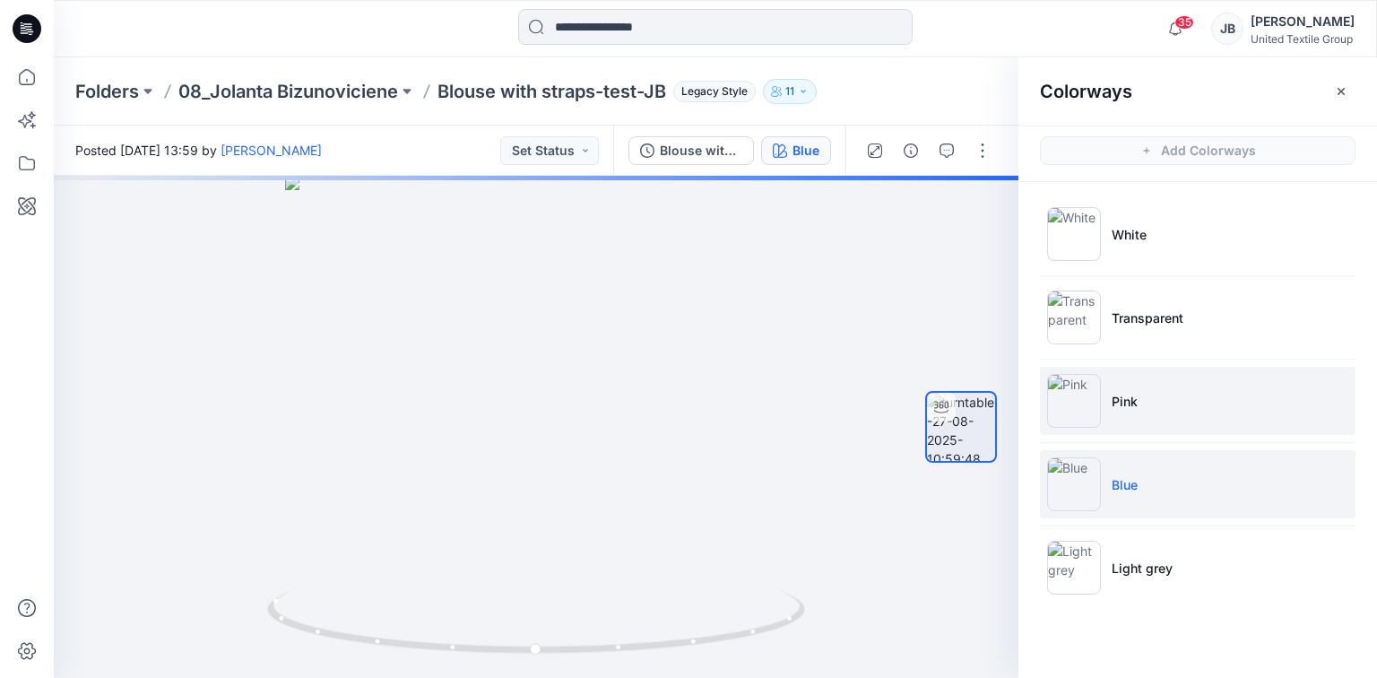
click at [1069, 399] on img at bounding box center [1074, 401] width 54 height 54
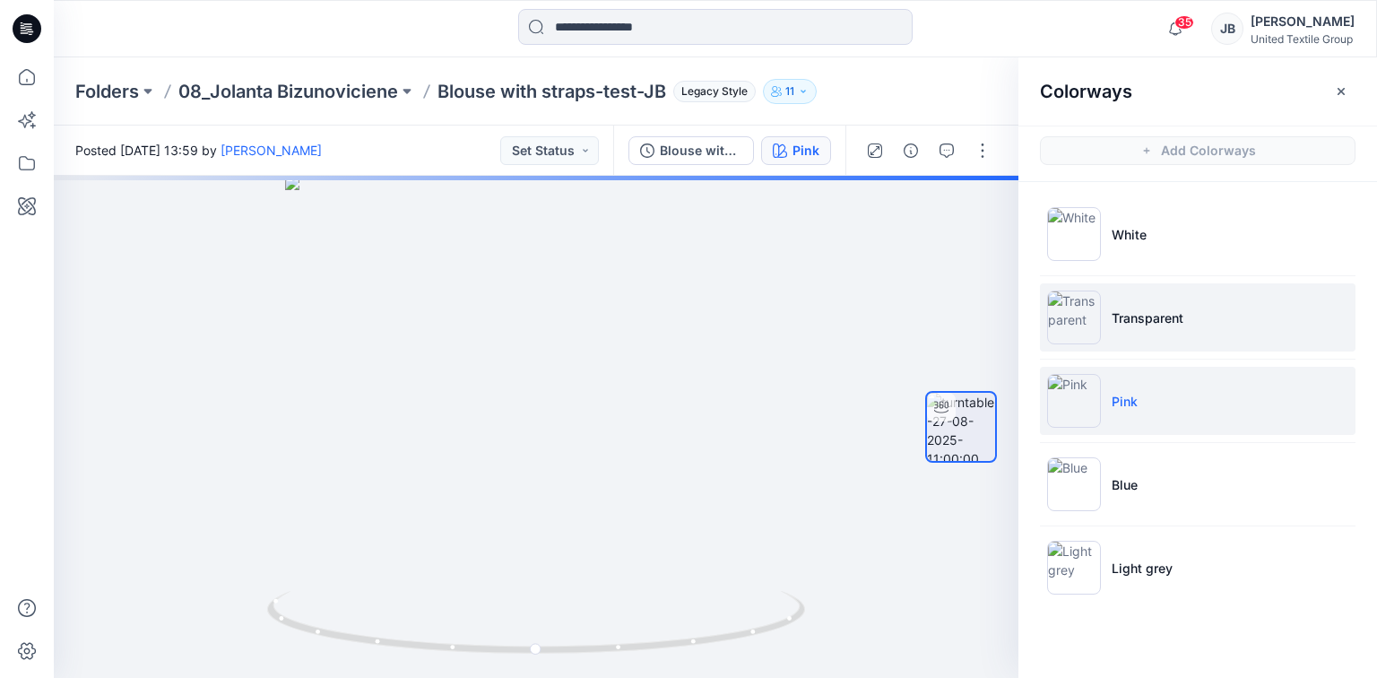
click at [1072, 323] on img at bounding box center [1074, 317] width 54 height 54
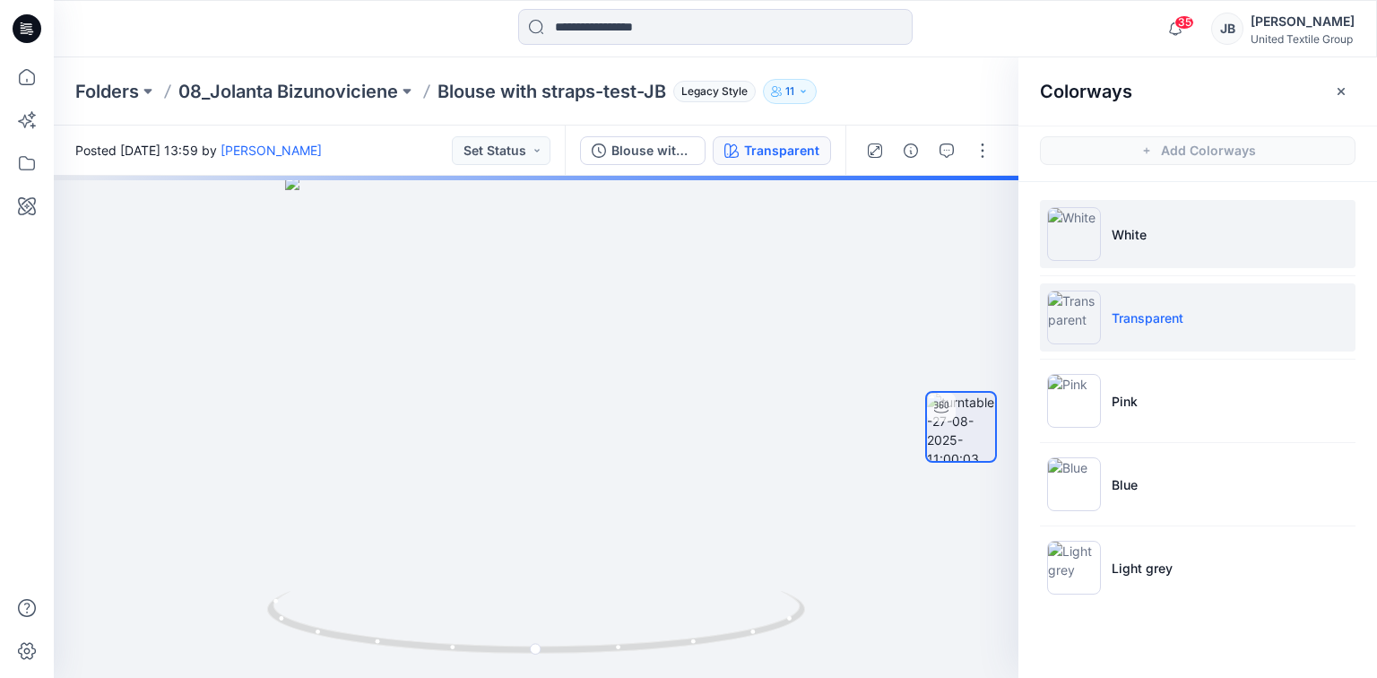
click at [1073, 230] on img at bounding box center [1074, 234] width 54 height 54
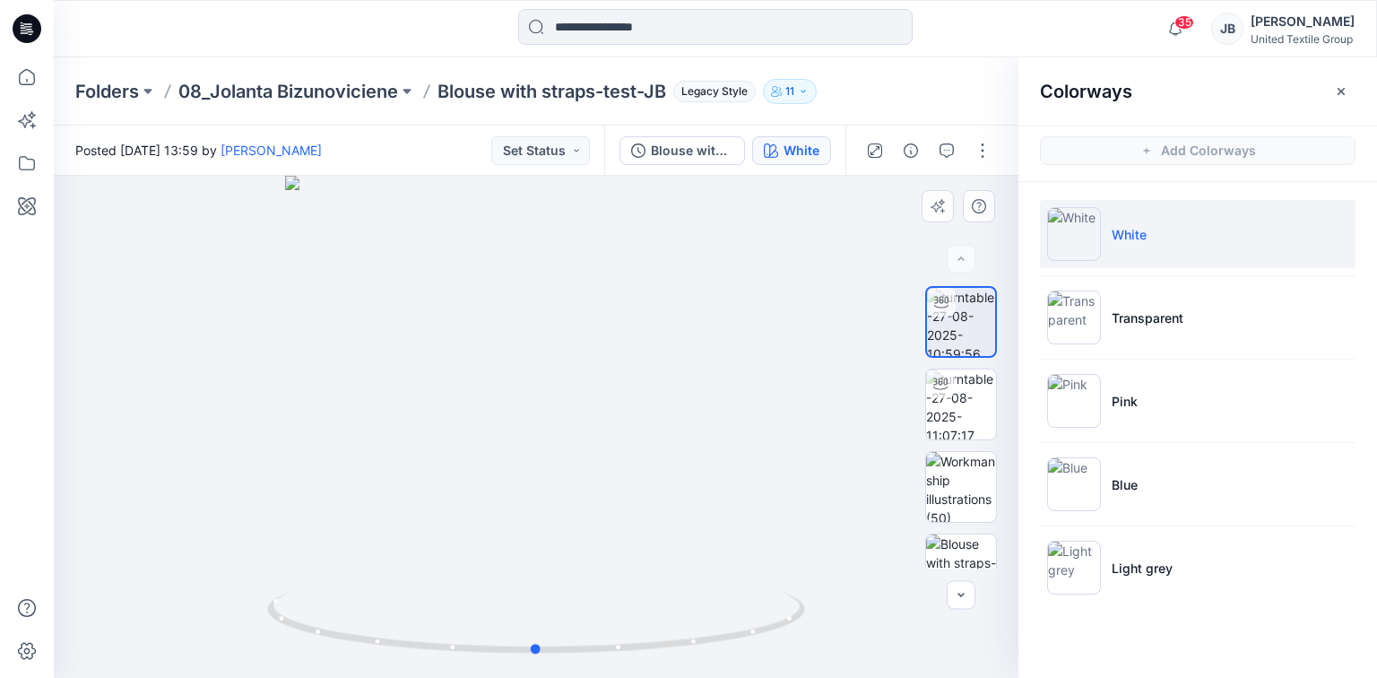
click at [753, 408] on div at bounding box center [536, 427] width 964 height 502
click at [681, 400] on div at bounding box center [536, 427] width 964 height 502
click at [14, 25] on icon at bounding box center [27, 28] width 29 height 29
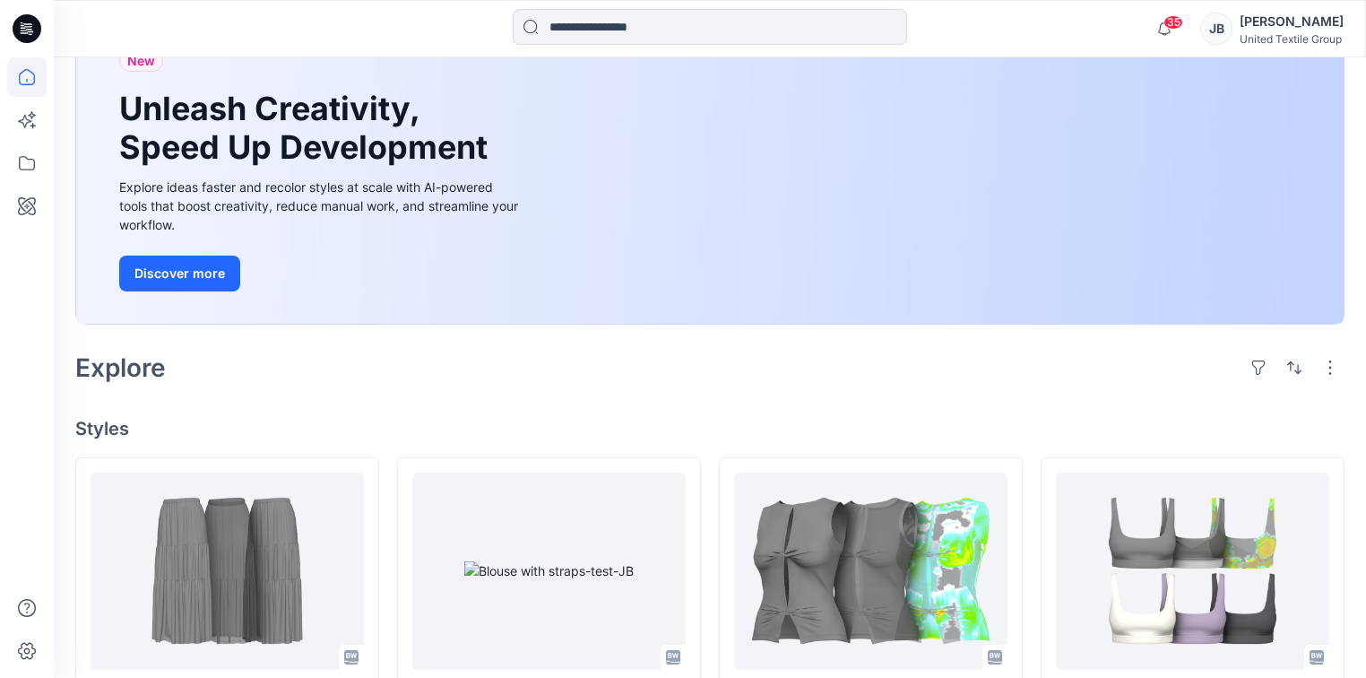
scroll to position [287, 0]
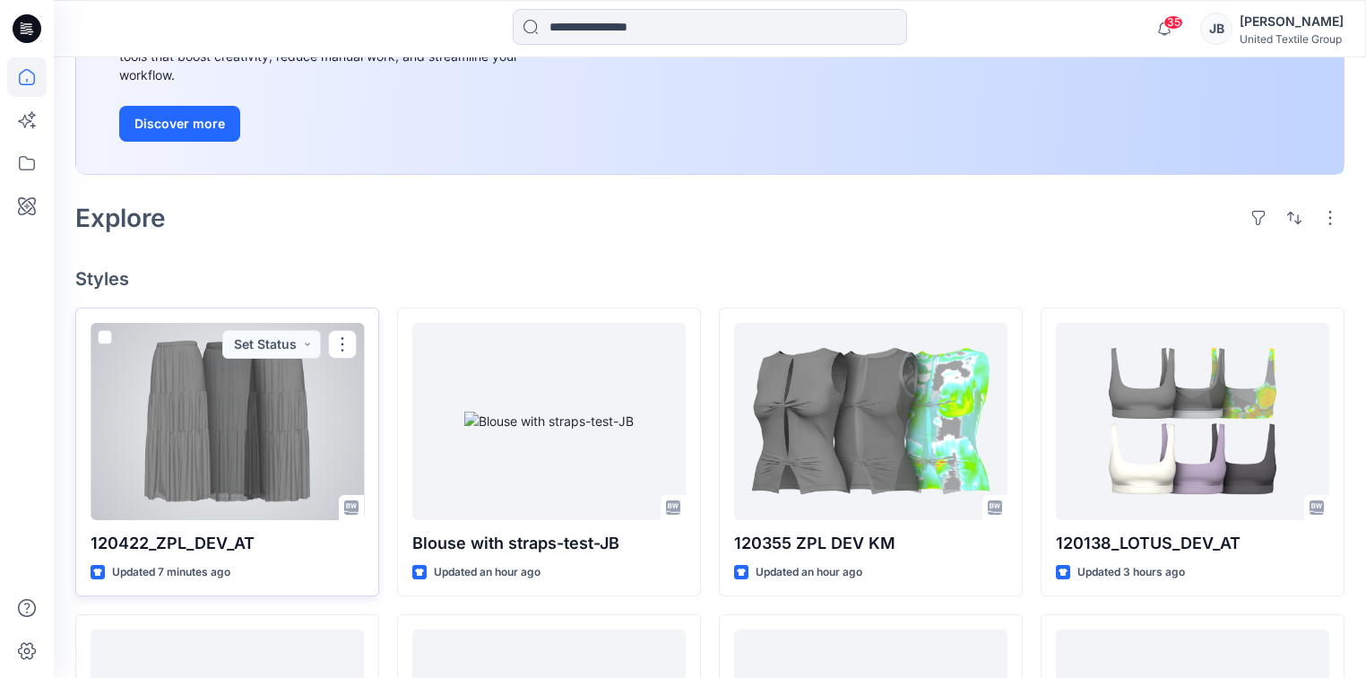
click at [224, 429] on div at bounding box center [227, 421] width 273 height 197
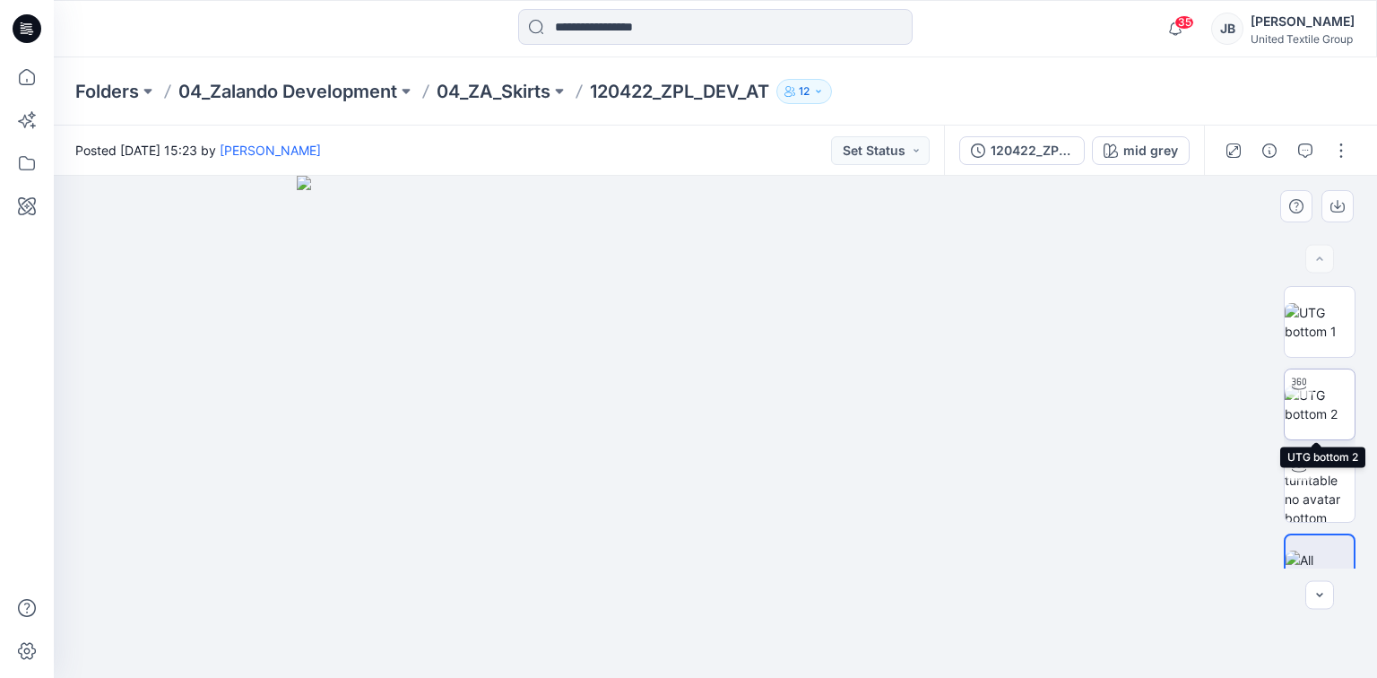
click at [1330, 392] on img at bounding box center [1319, 404] width 70 height 38
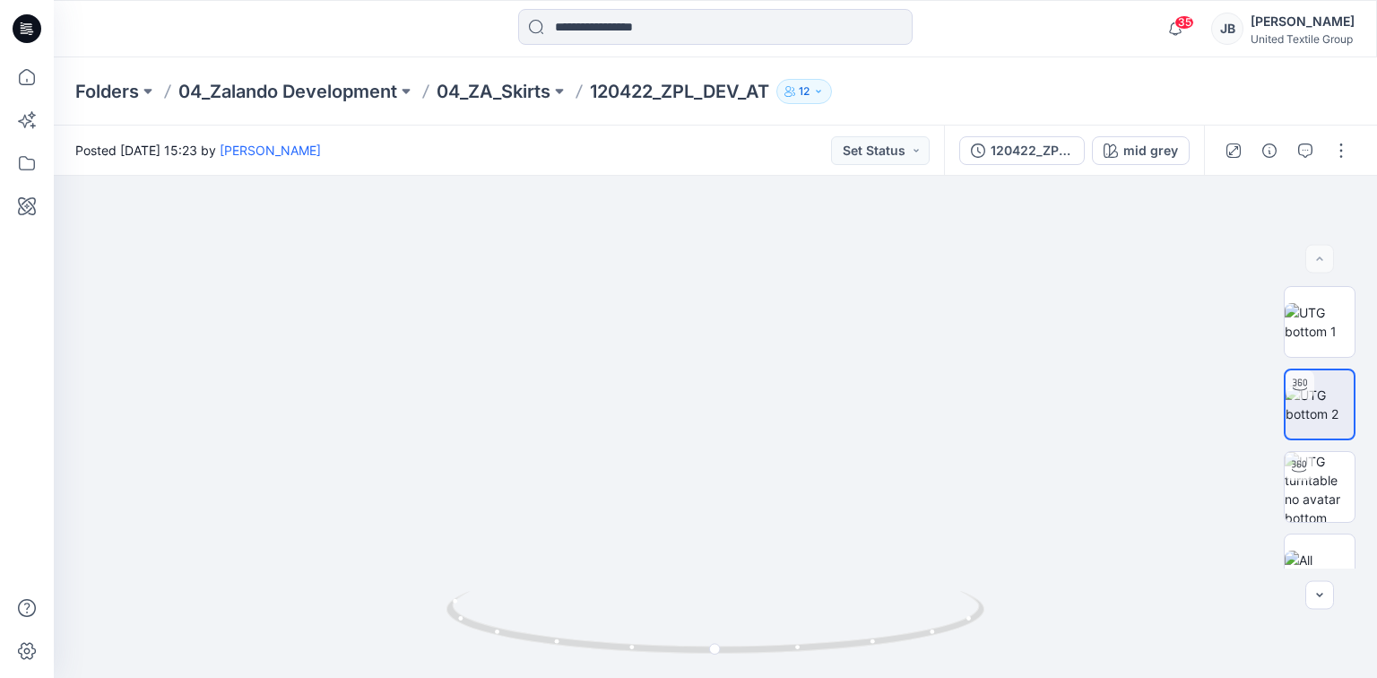
drag, startPoint x: 956, startPoint y: 500, endPoint x: 916, endPoint y: 682, distance: 186.3
drag, startPoint x: 801, startPoint y: 358, endPoint x: 774, endPoint y: 518, distance: 161.8
drag, startPoint x: 717, startPoint y: 656, endPoint x: 771, endPoint y: 694, distance: 65.6
click at [771, 677] on html "35 Notifications Anastasija Trusakova shared 120422_ZPL_DEV_AT in 04_ZA_Skirts …" at bounding box center [688, 339] width 1377 height 678
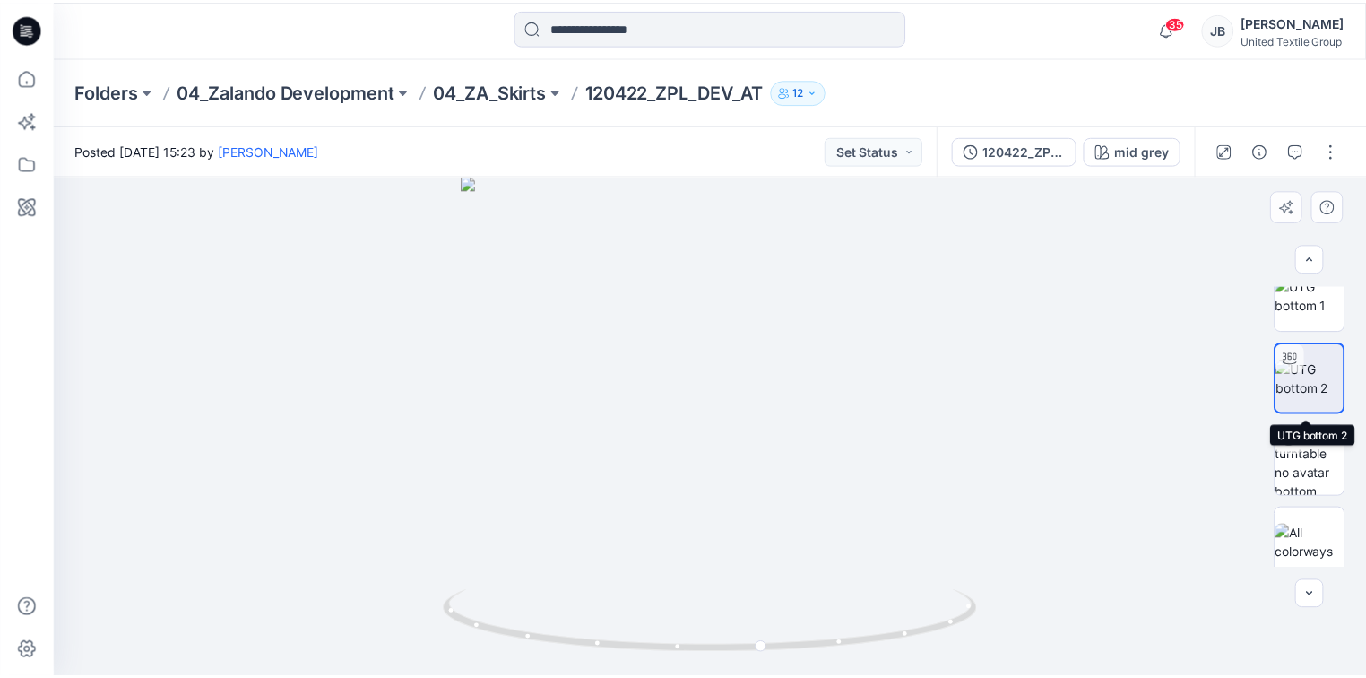
scroll to position [36, 0]
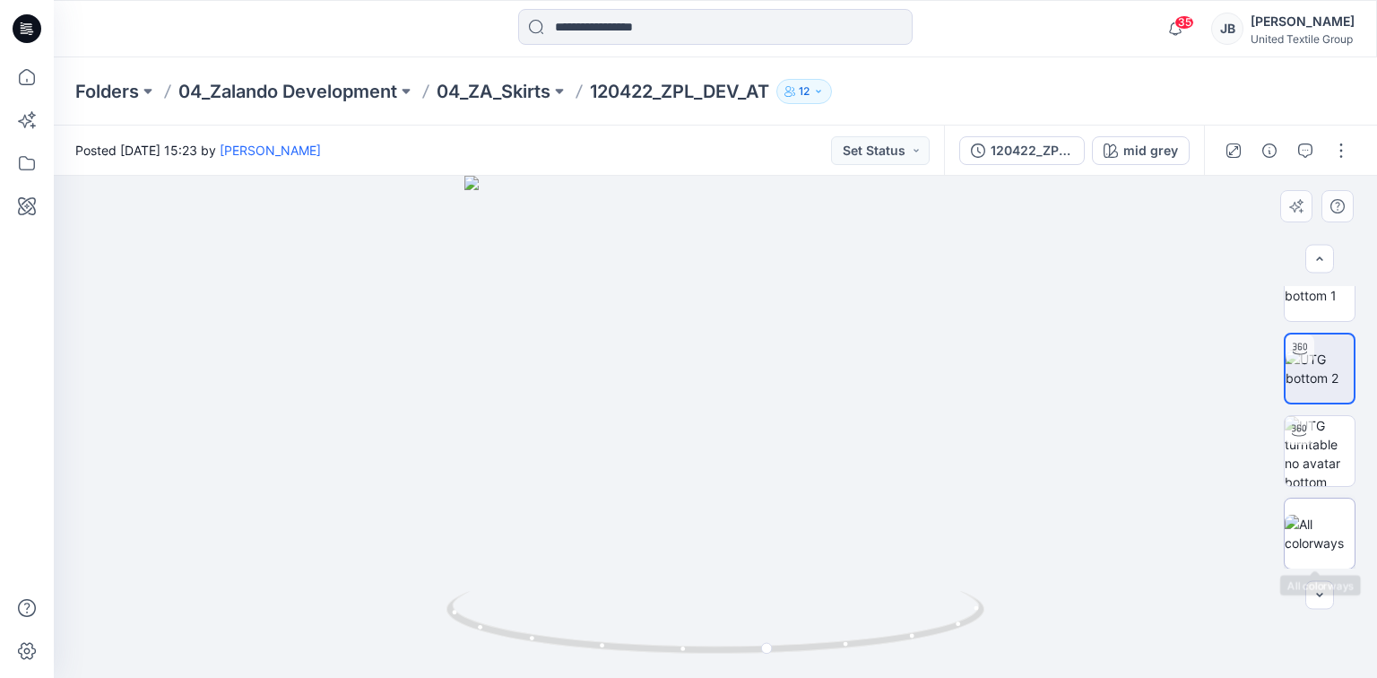
click at [1312, 541] on img at bounding box center [1319, 533] width 70 height 38
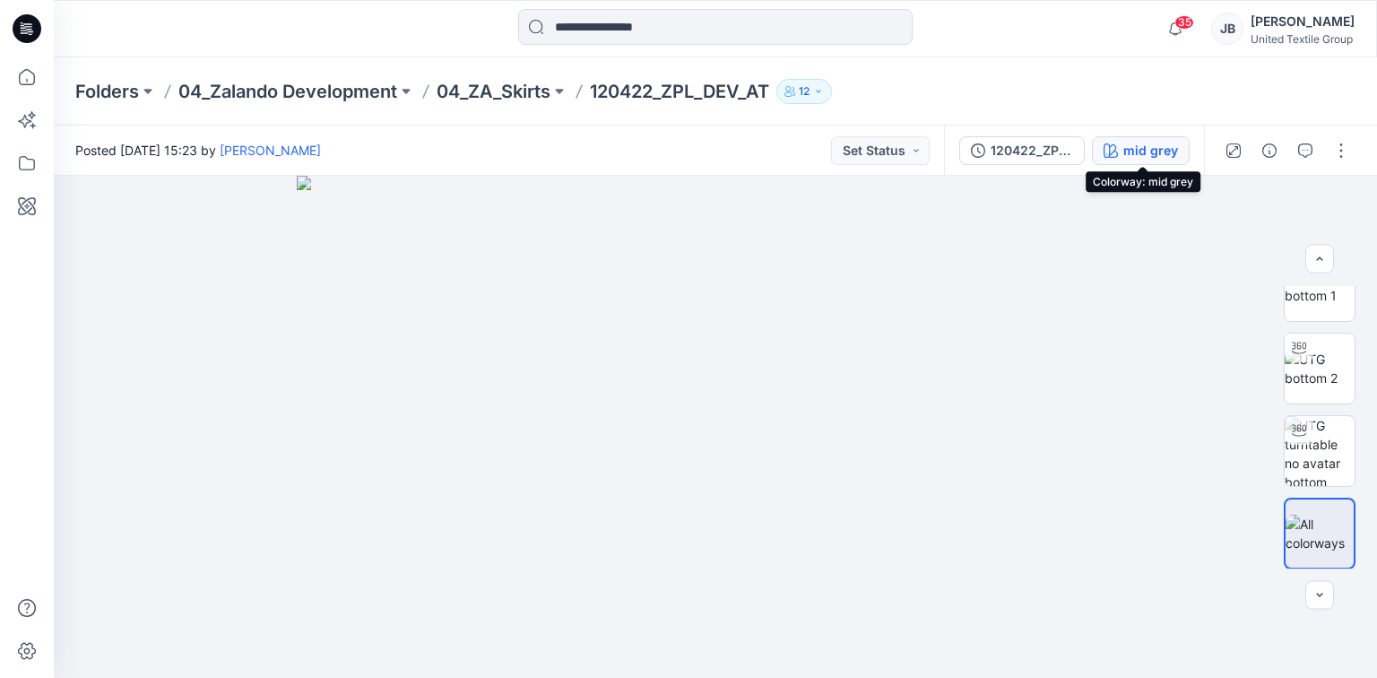
click at [1161, 145] on div "mid grey" at bounding box center [1150, 151] width 55 height 20
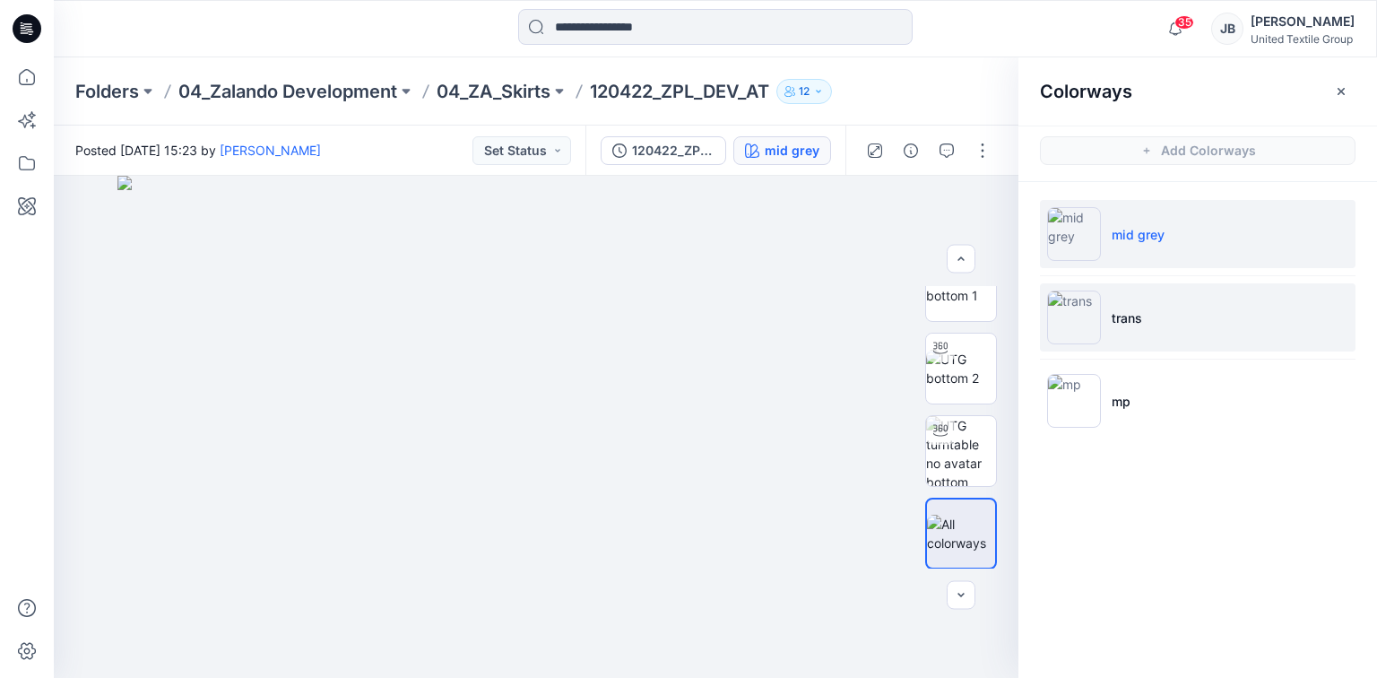
click at [1081, 321] on img at bounding box center [1074, 317] width 54 height 54
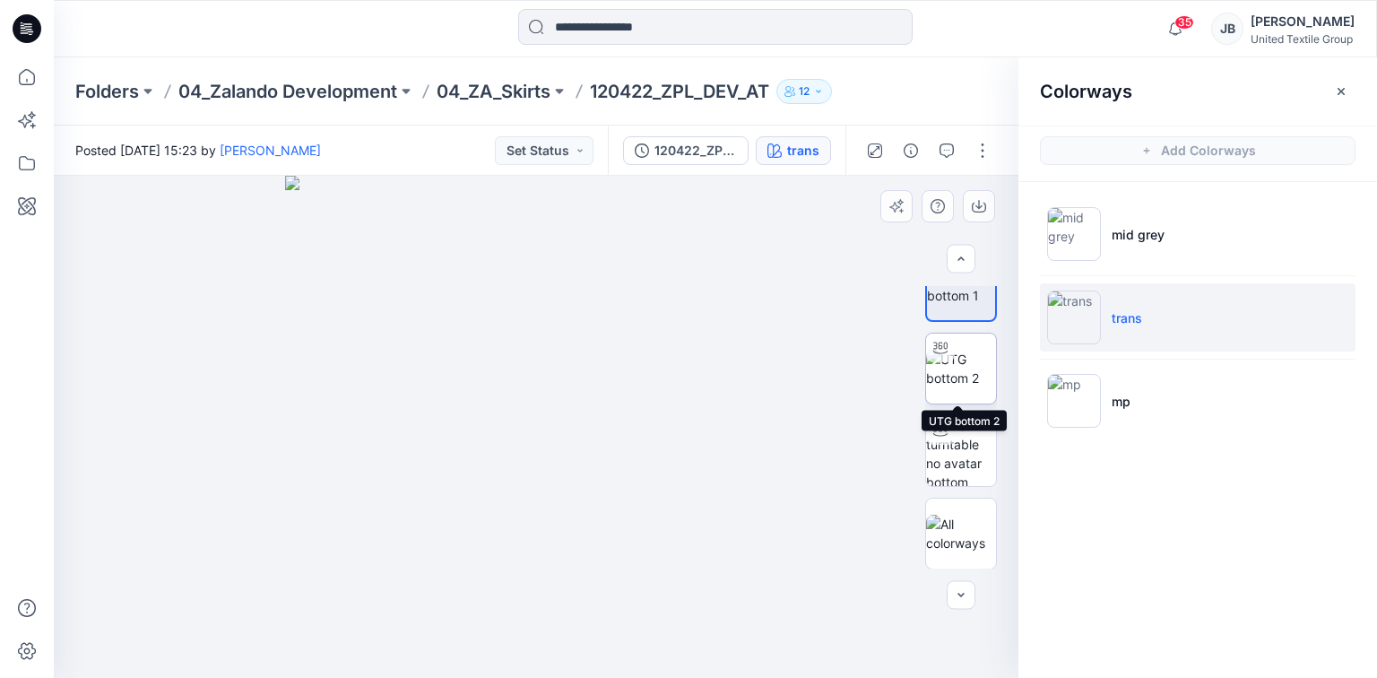
click at [956, 361] on img at bounding box center [961, 369] width 70 height 38
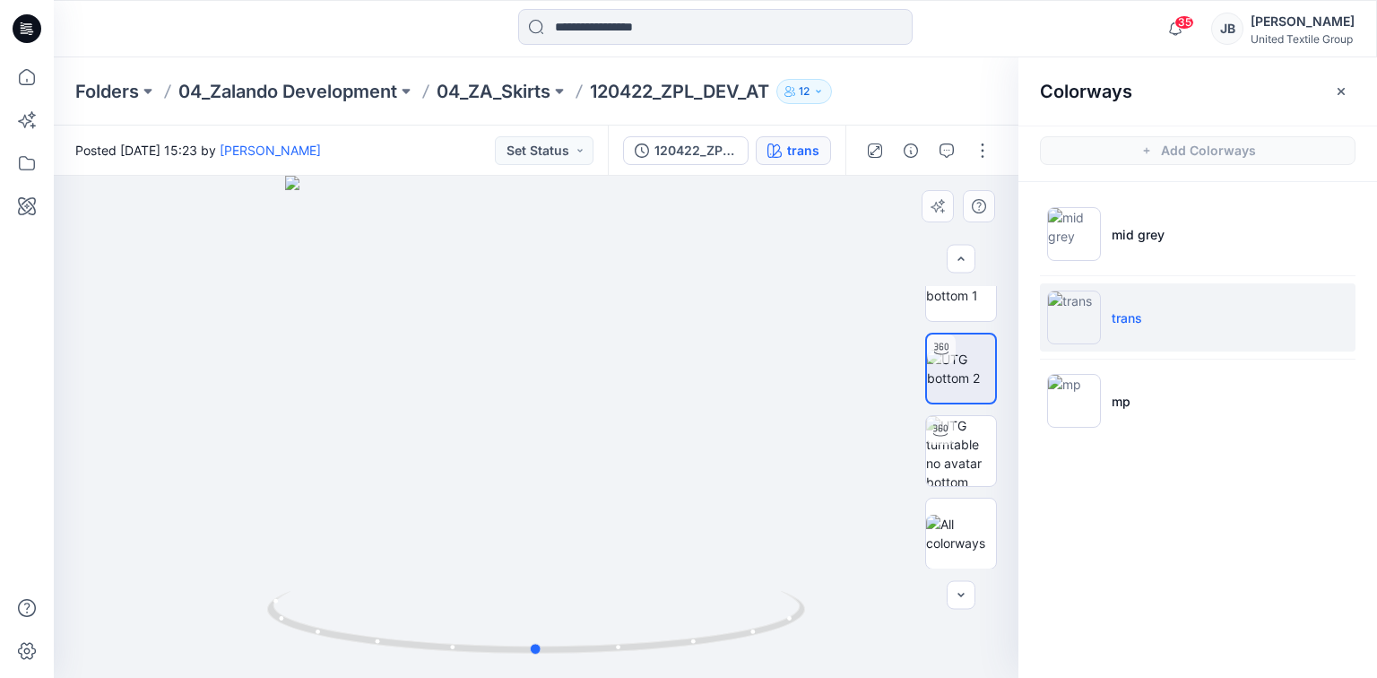
drag, startPoint x: 724, startPoint y: 333, endPoint x: 430, endPoint y: 125, distance: 360.1
click at [724, 332] on div at bounding box center [536, 427] width 964 height 502
click at [23, 27] on icon at bounding box center [27, 28] width 29 height 29
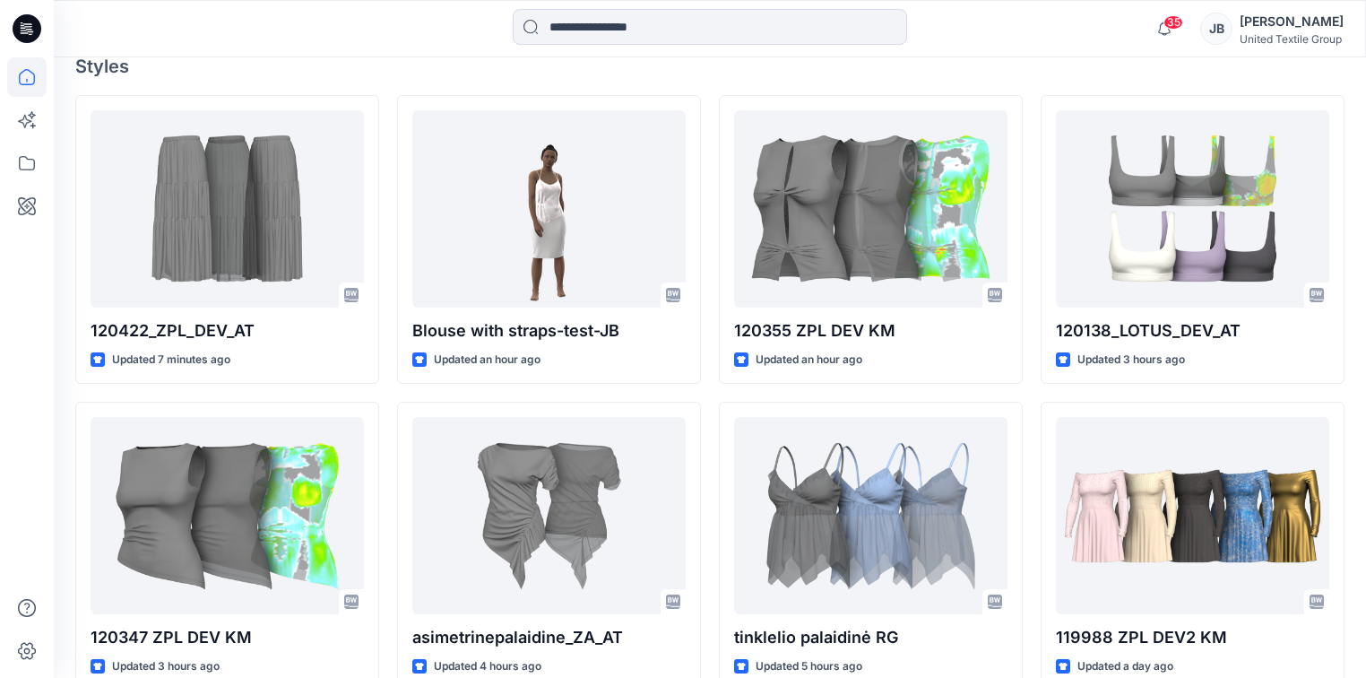
scroll to position [502, 0]
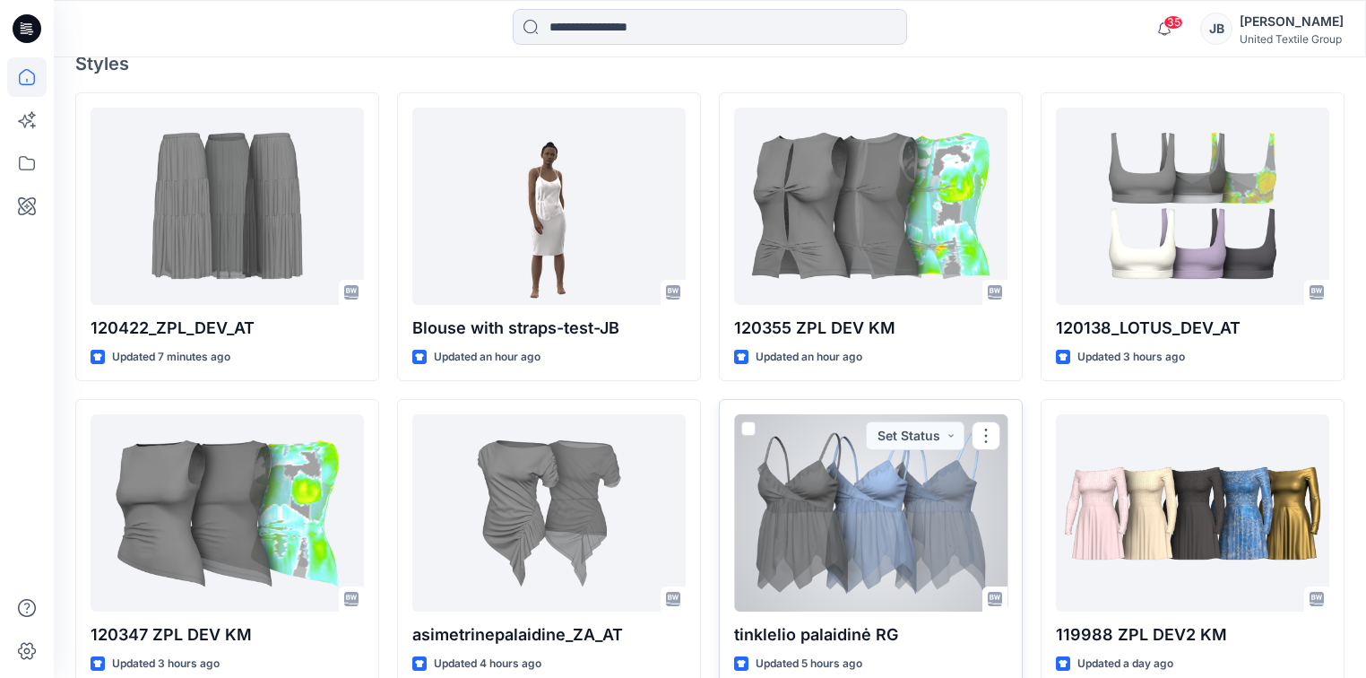
click at [901, 557] on div at bounding box center [870, 512] width 273 height 197
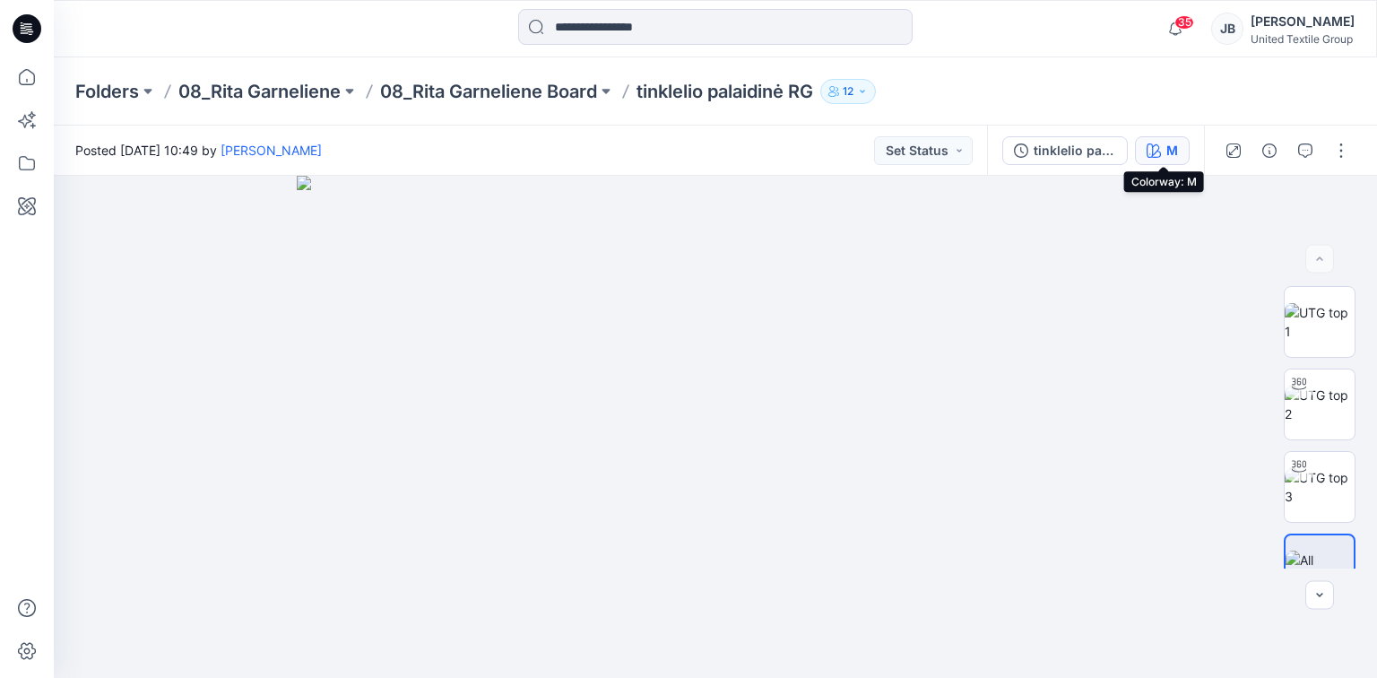
click at [1167, 150] on div "M" at bounding box center [1172, 151] width 12 height 20
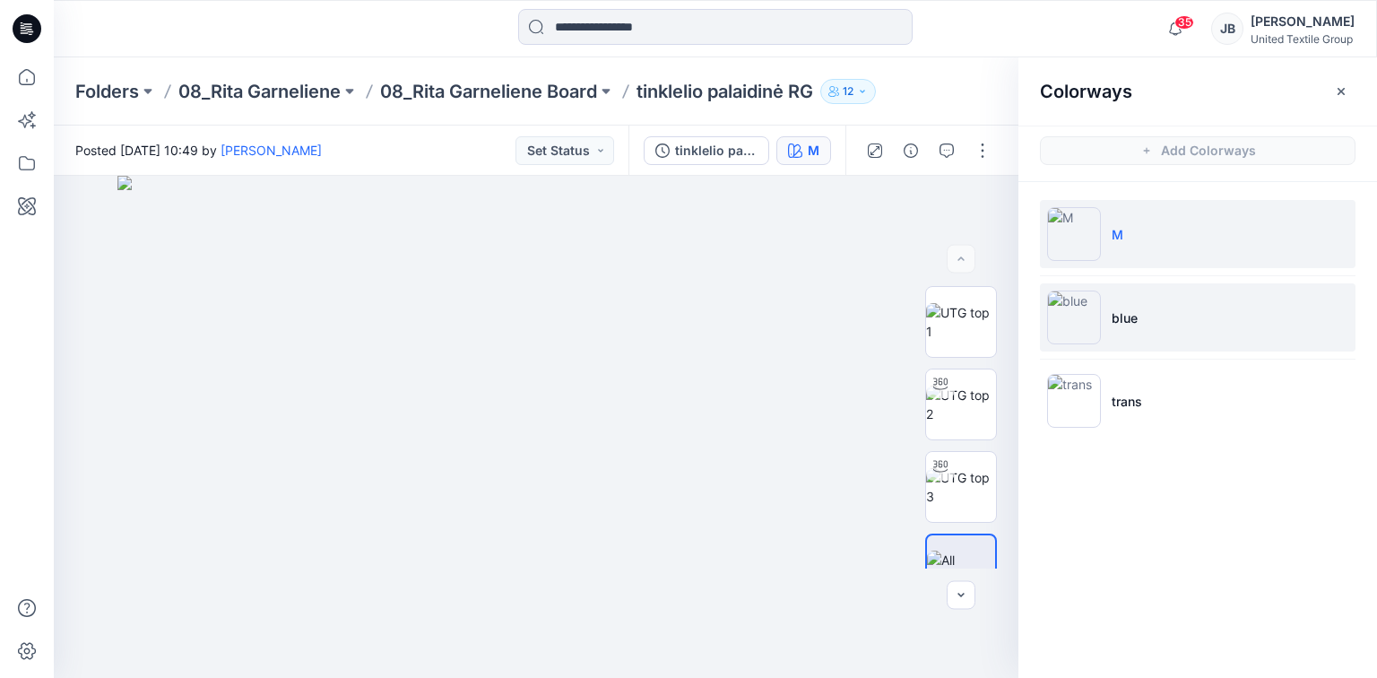
click at [1072, 318] on img at bounding box center [1074, 317] width 54 height 54
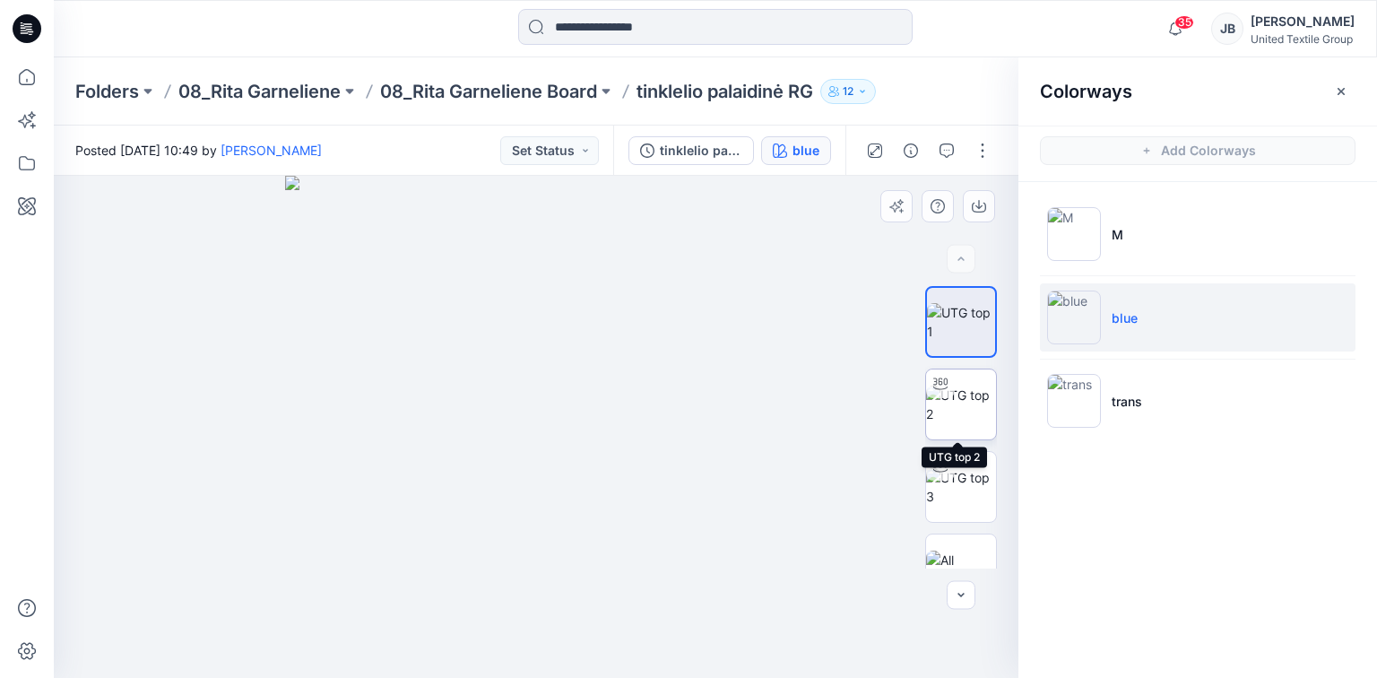
click at [961, 412] on img at bounding box center [961, 404] width 70 height 38
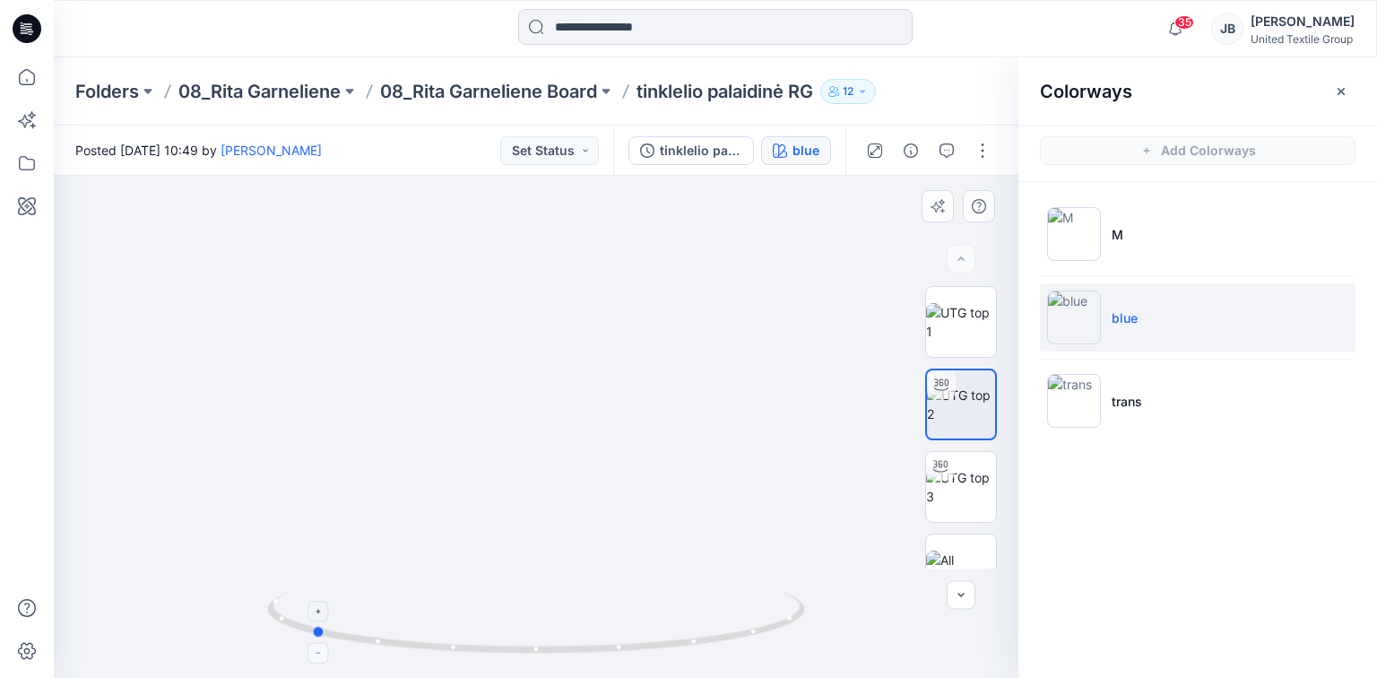
drag, startPoint x: 535, startPoint y: 652, endPoint x: 310, endPoint y: 644, distance: 225.1
click at [310, 644] on icon at bounding box center [538, 624] width 542 height 67
drag, startPoint x: 316, startPoint y: 635, endPoint x: 608, endPoint y: 649, distance: 291.6
click at [608, 649] on icon at bounding box center [538, 624] width 542 height 67
drag, startPoint x: 234, startPoint y: 298, endPoint x: 208, endPoint y: 248, distance: 55.7
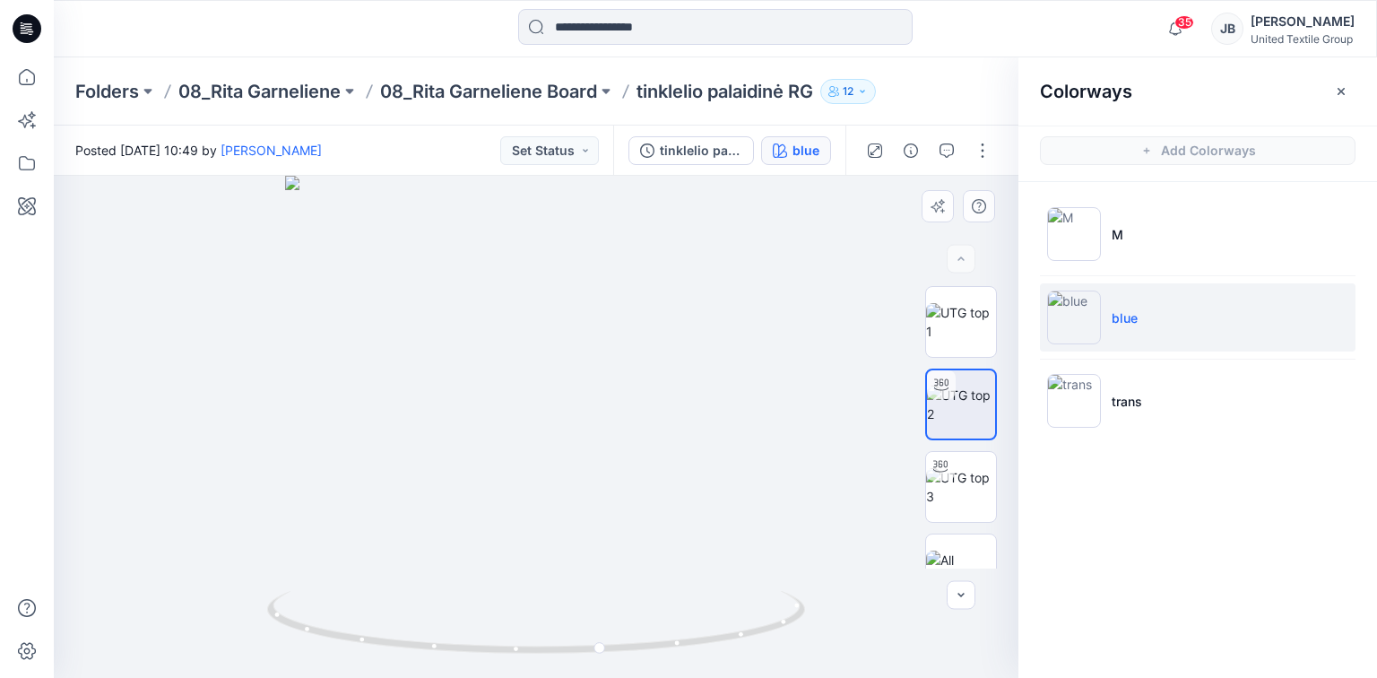
click at [234, 289] on div at bounding box center [536, 427] width 964 height 502
click at [22, 22] on icon at bounding box center [27, 28] width 29 height 29
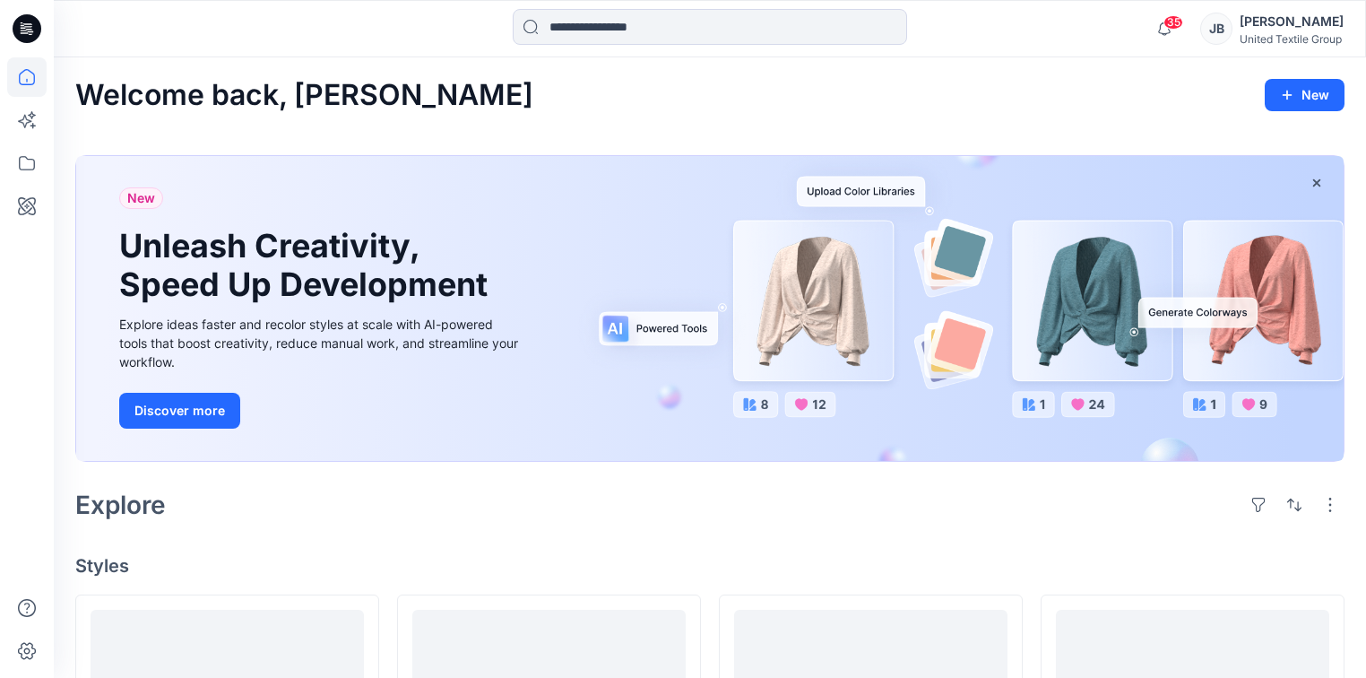
click at [982, 498] on div "Explore" at bounding box center [709, 504] width 1269 height 43
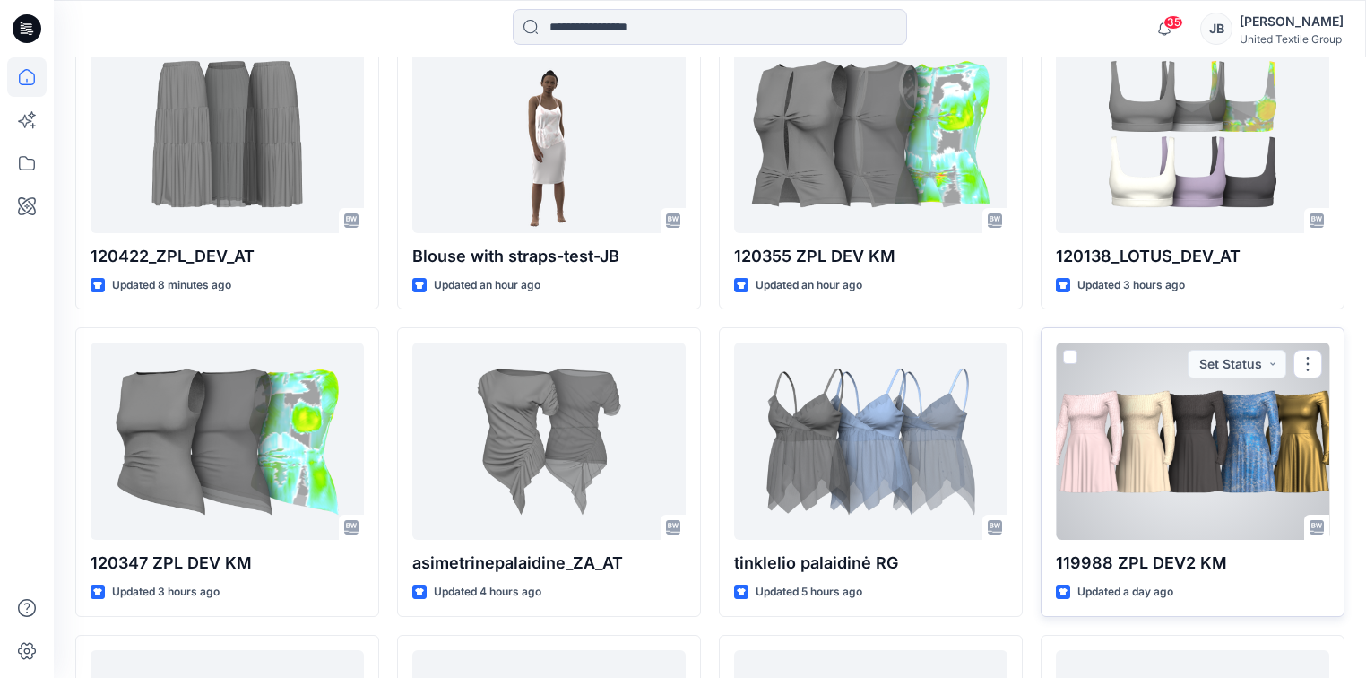
scroll to position [903, 0]
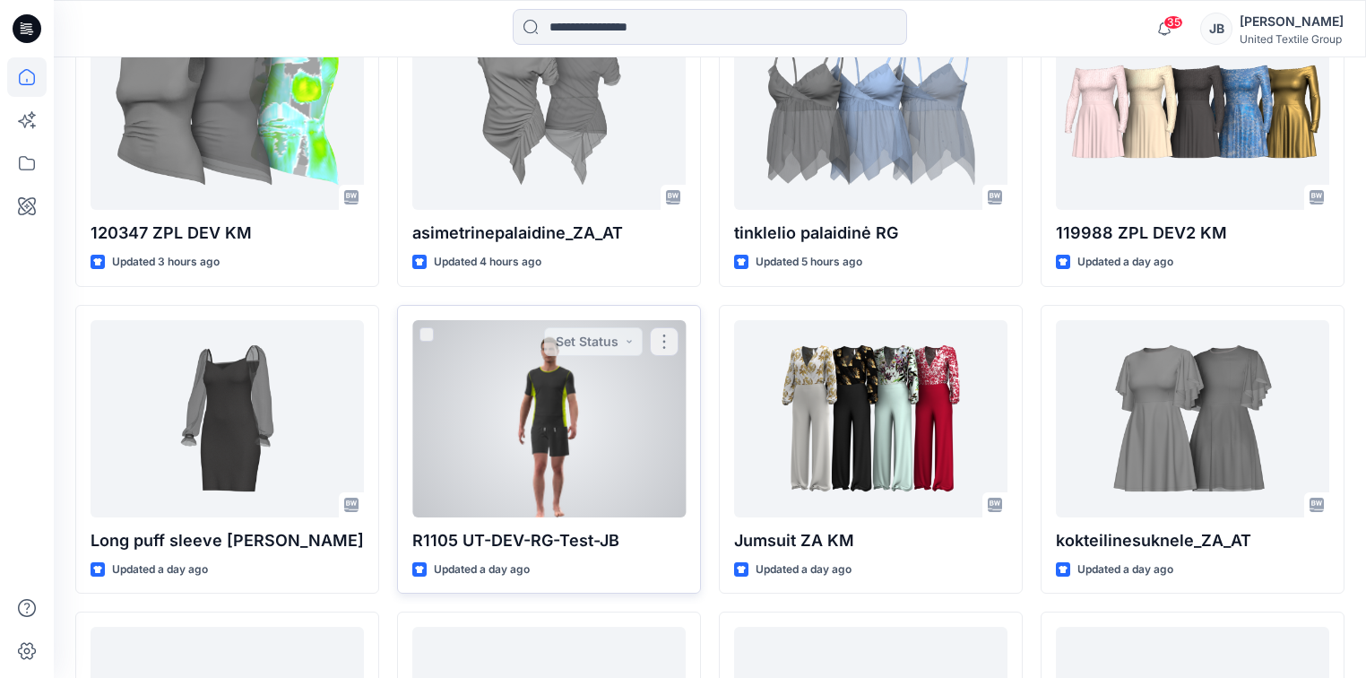
click at [642, 410] on div at bounding box center [548, 418] width 273 height 197
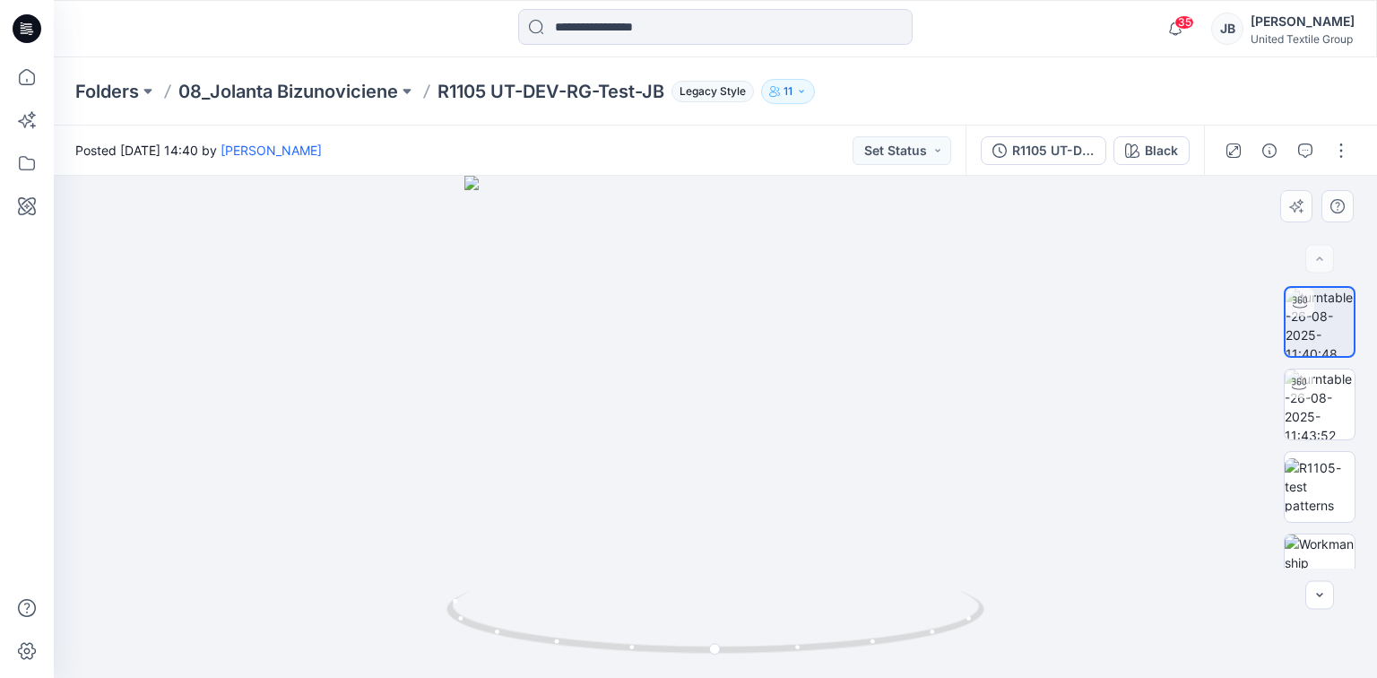
click at [947, 328] on div at bounding box center [715, 427] width 1323 height 502
